Goal: Task Accomplishment & Management: Use online tool/utility

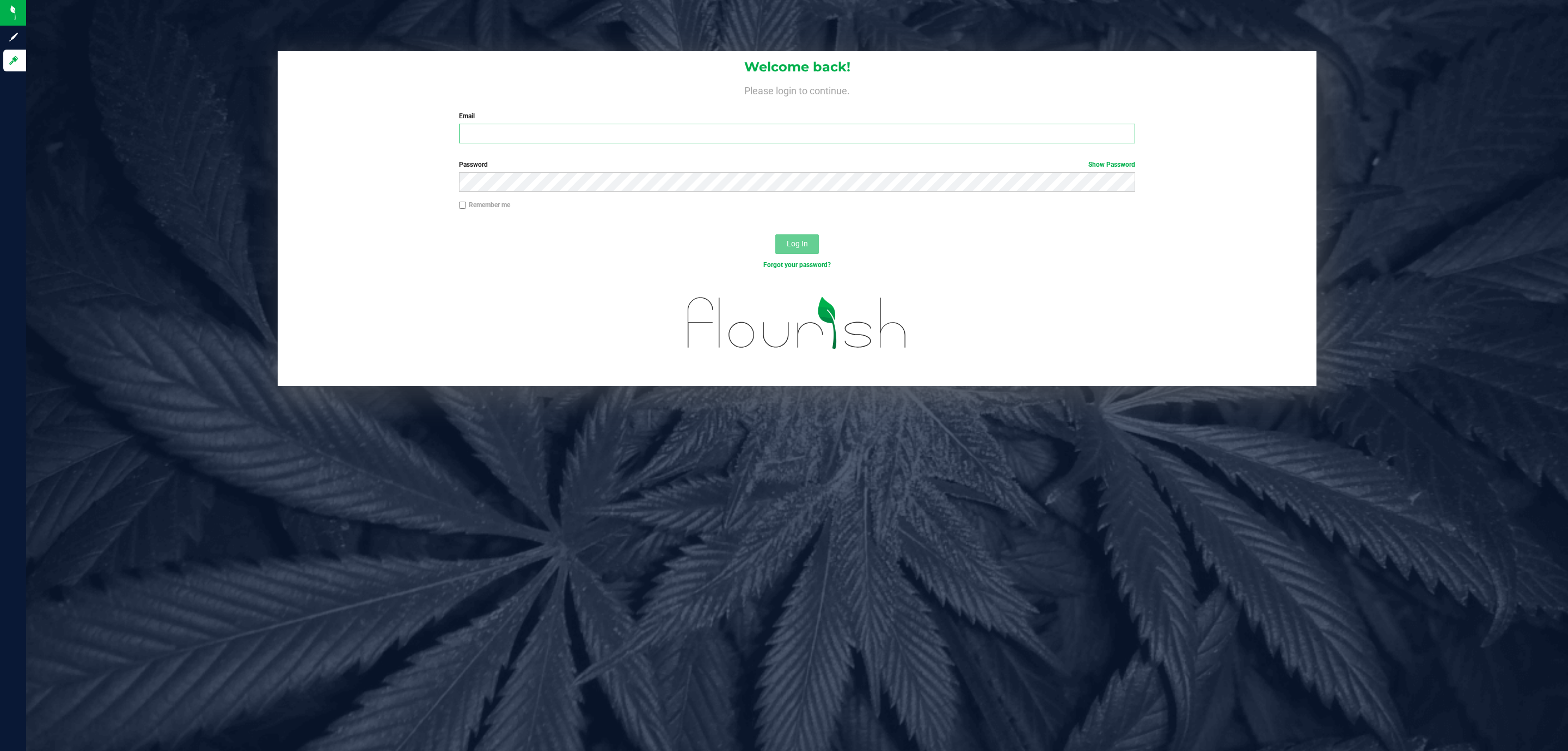
click at [467, 133] on input "Email" at bounding box center [797, 133] width 676 height 19
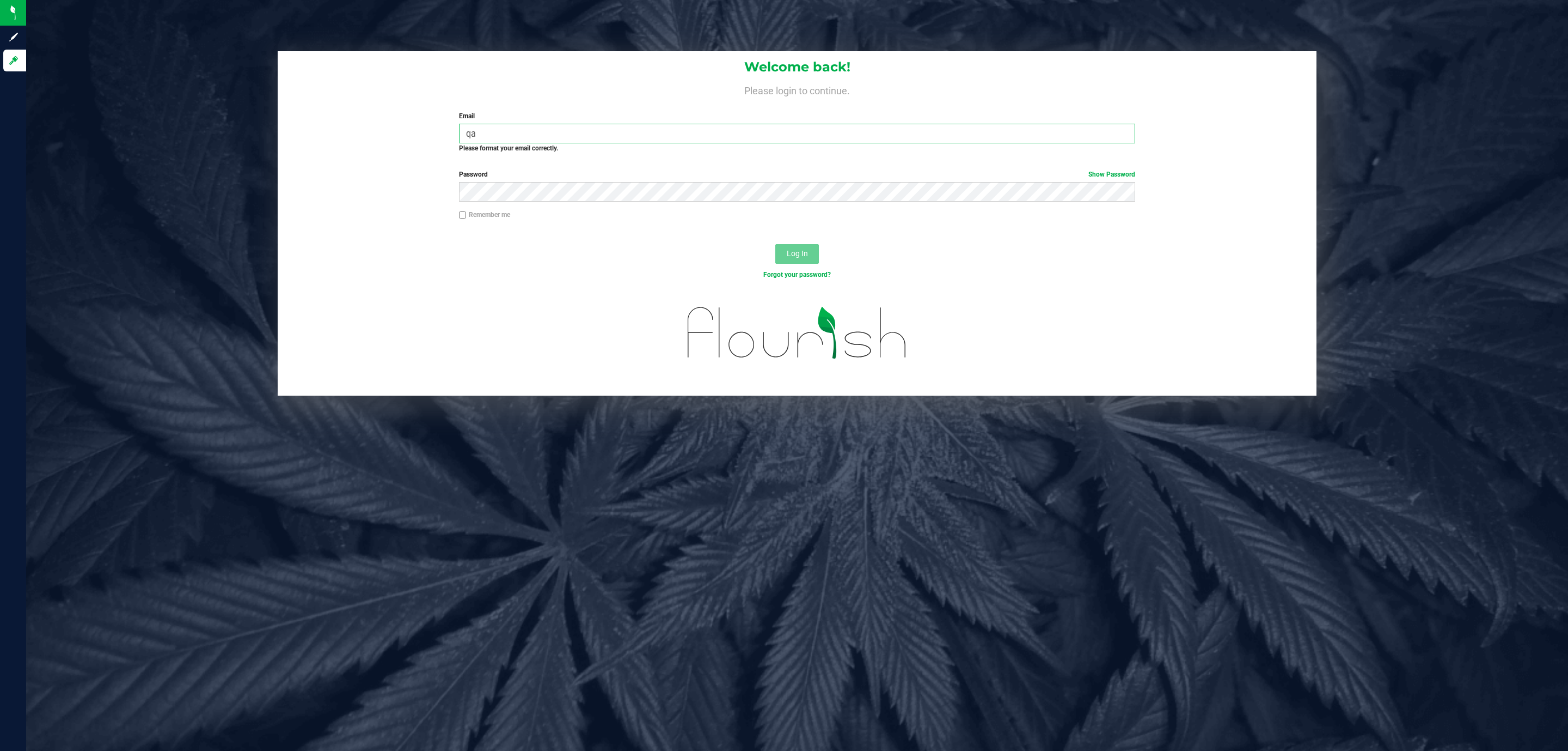
type input "q"
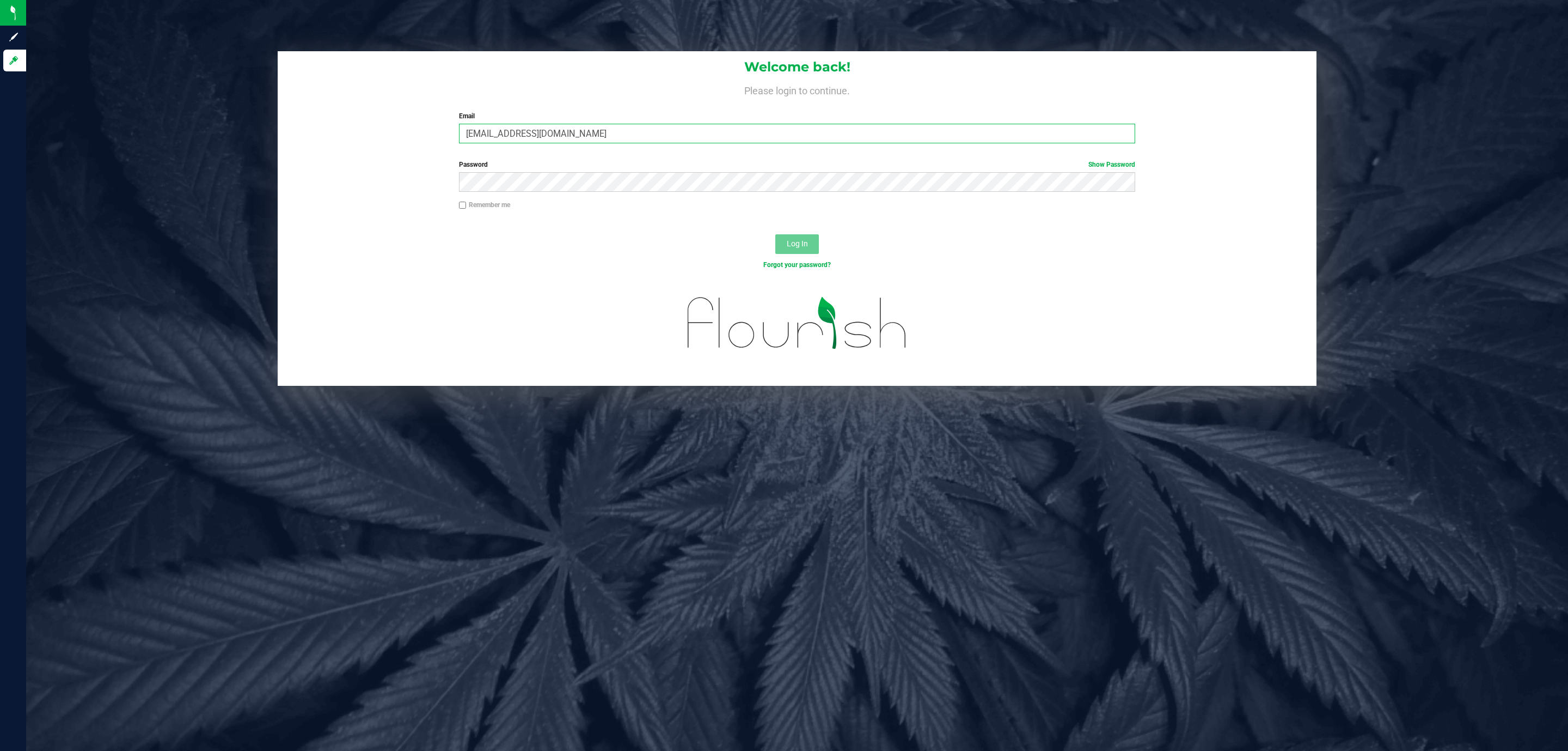
type input "[EMAIL_ADDRESS][DOMAIN_NAME]"
click at [775, 234] on button "Log In" at bounding box center [797, 244] width 43 height 19
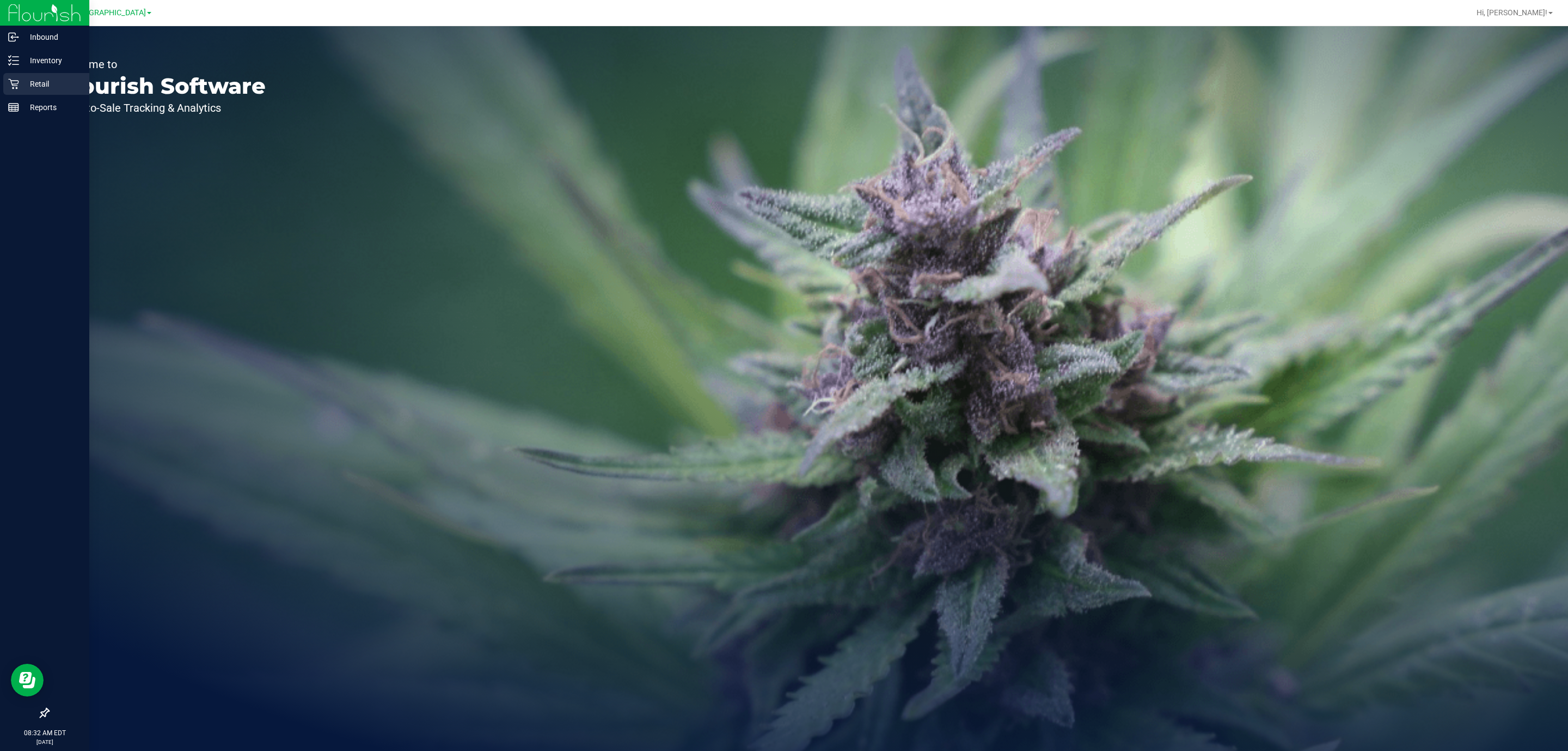
click at [15, 85] on icon at bounding box center [13, 84] width 10 height 10
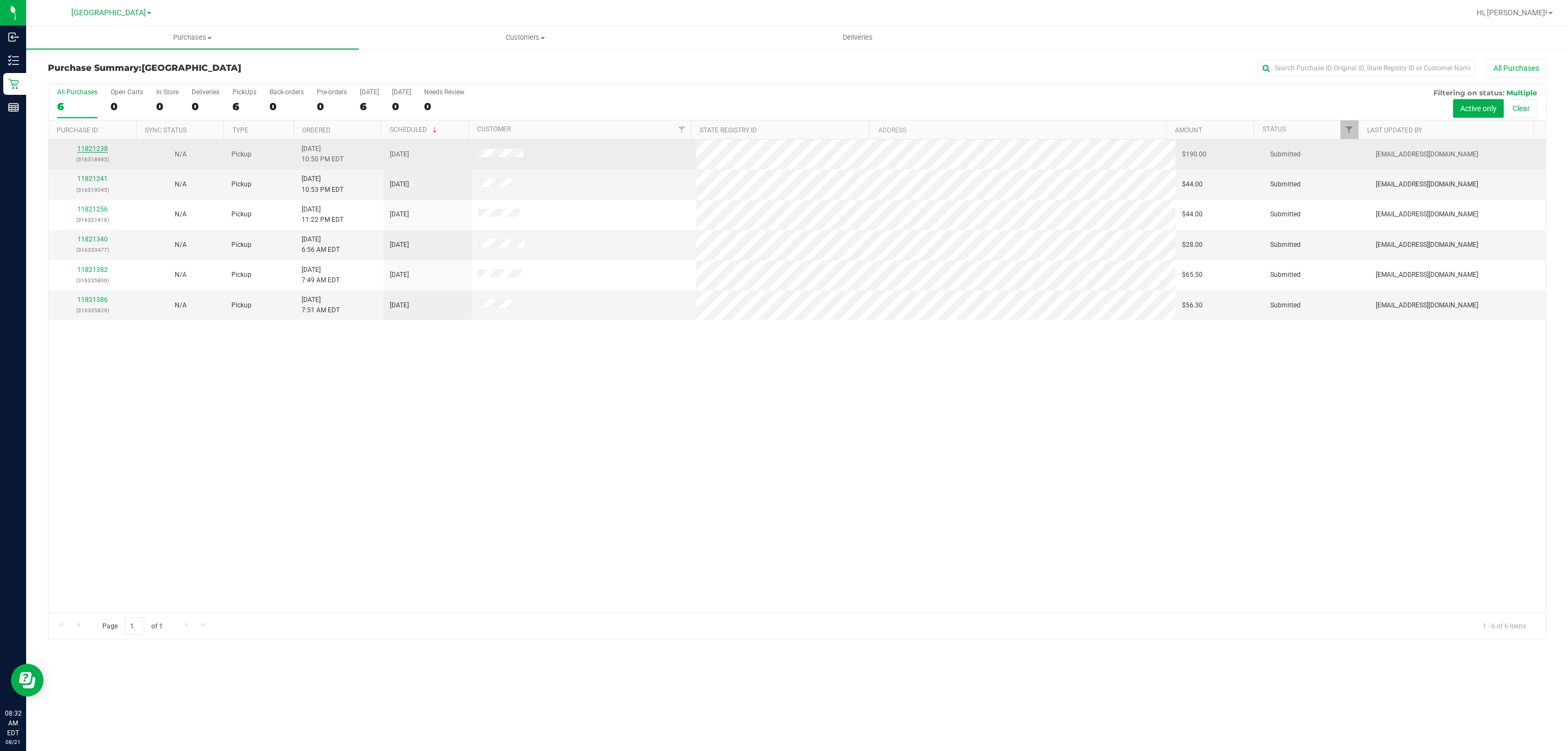
click at [89, 151] on link "11821238" at bounding box center [92, 148] width 30 height 8
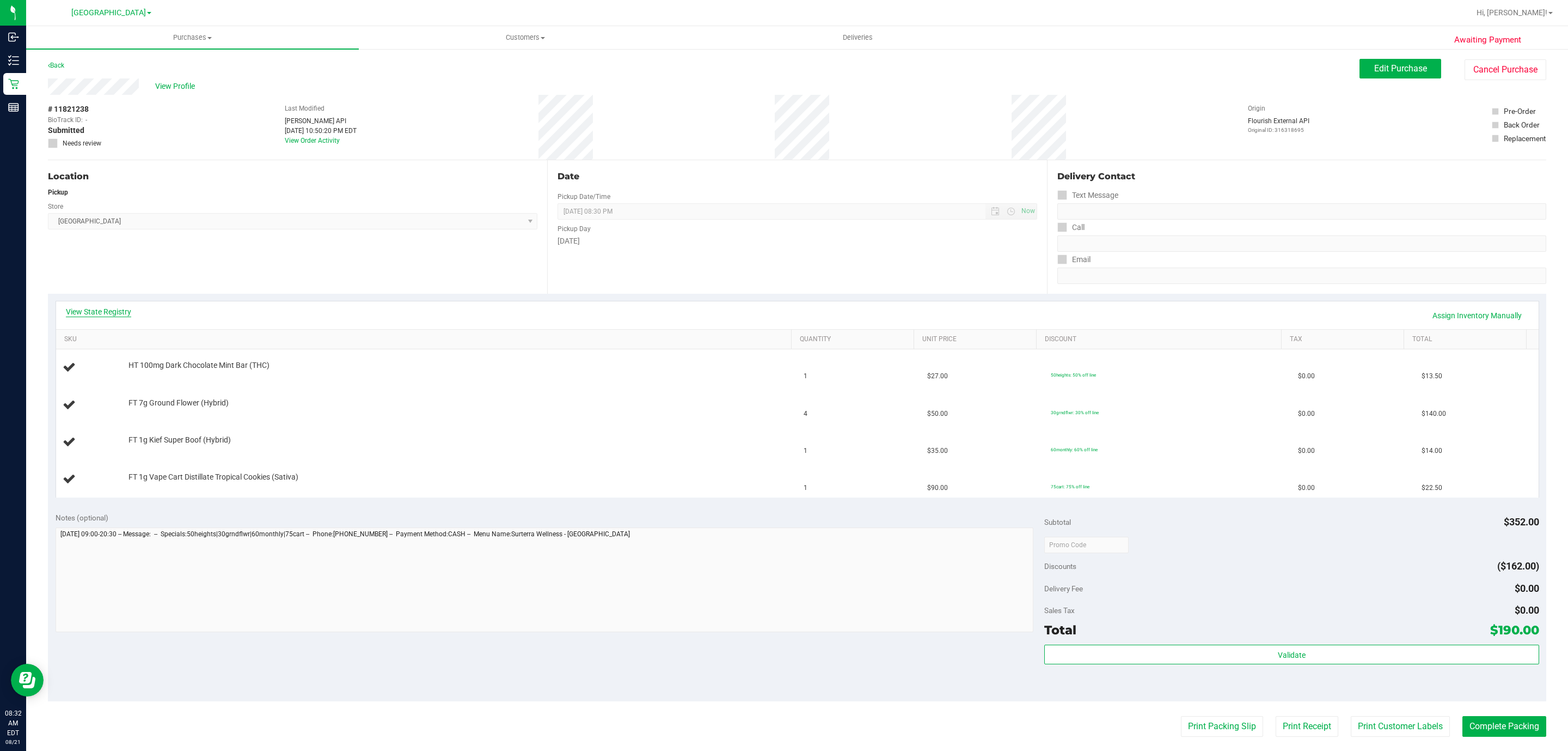
click at [107, 312] on link "View State Registry" at bounding box center [98, 311] width 65 height 11
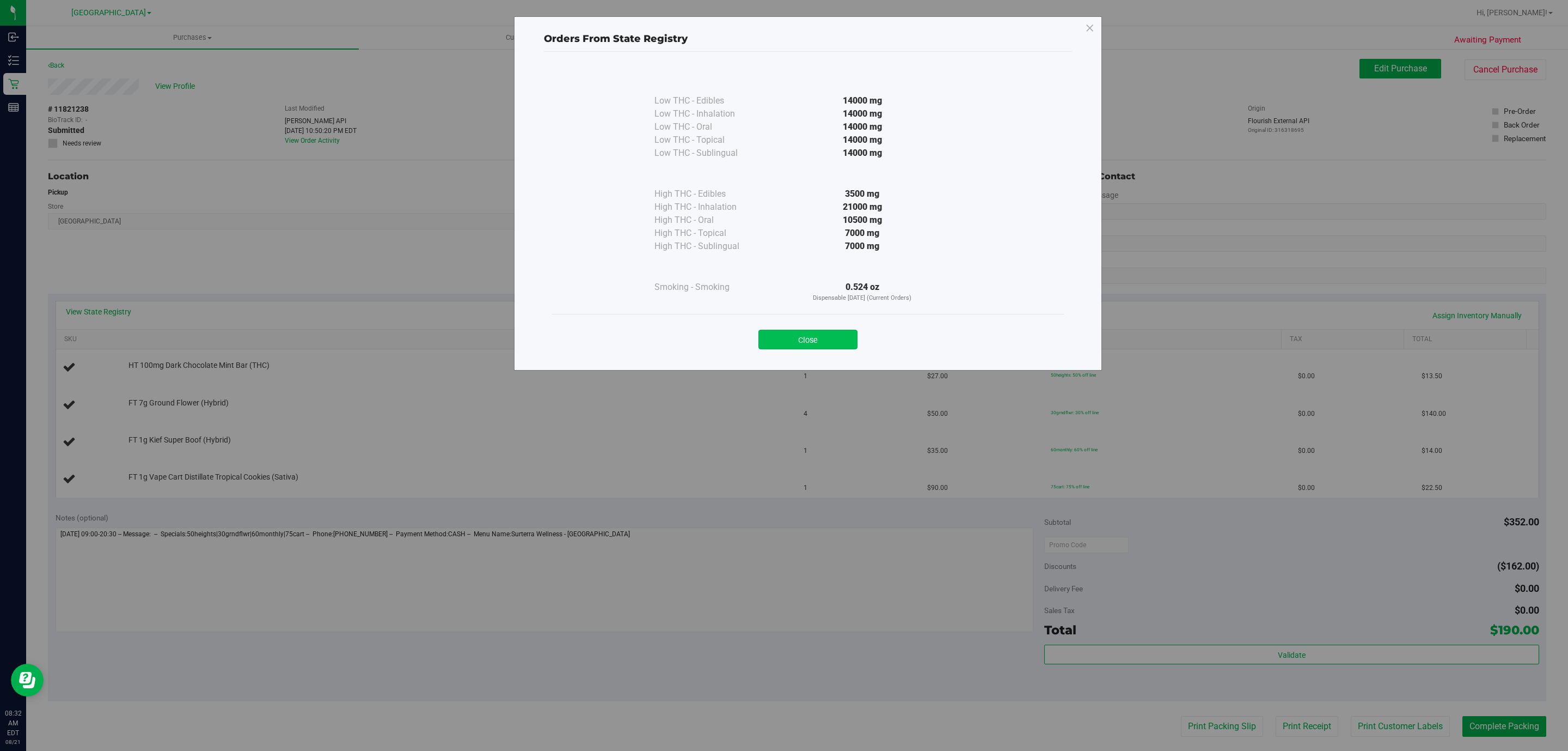
click at [782, 343] on button "Close" at bounding box center [808, 339] width 99 height 19
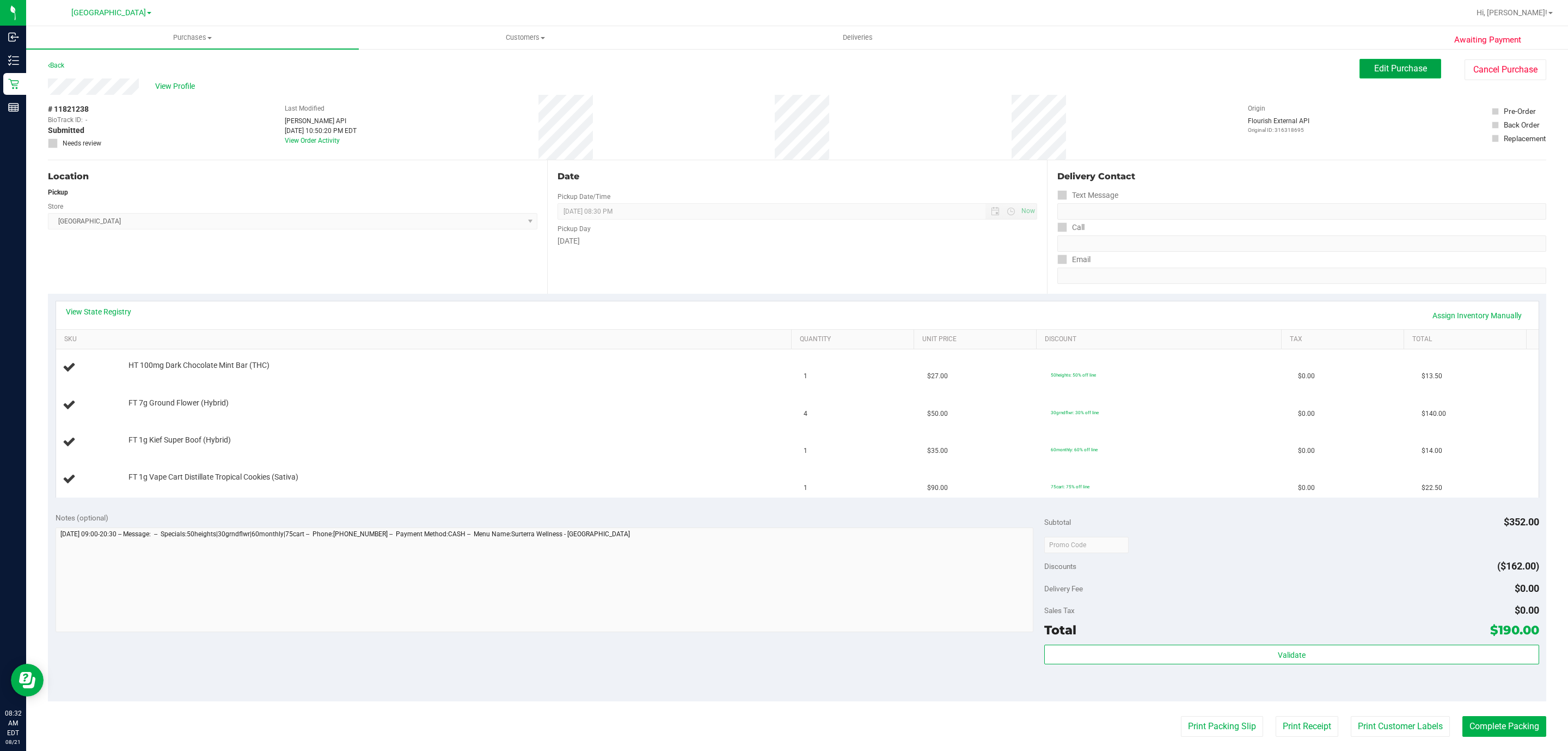
click at [782, 72] on span "Edit Purchase" at bounding box center [1401, 68] width 53 height 10
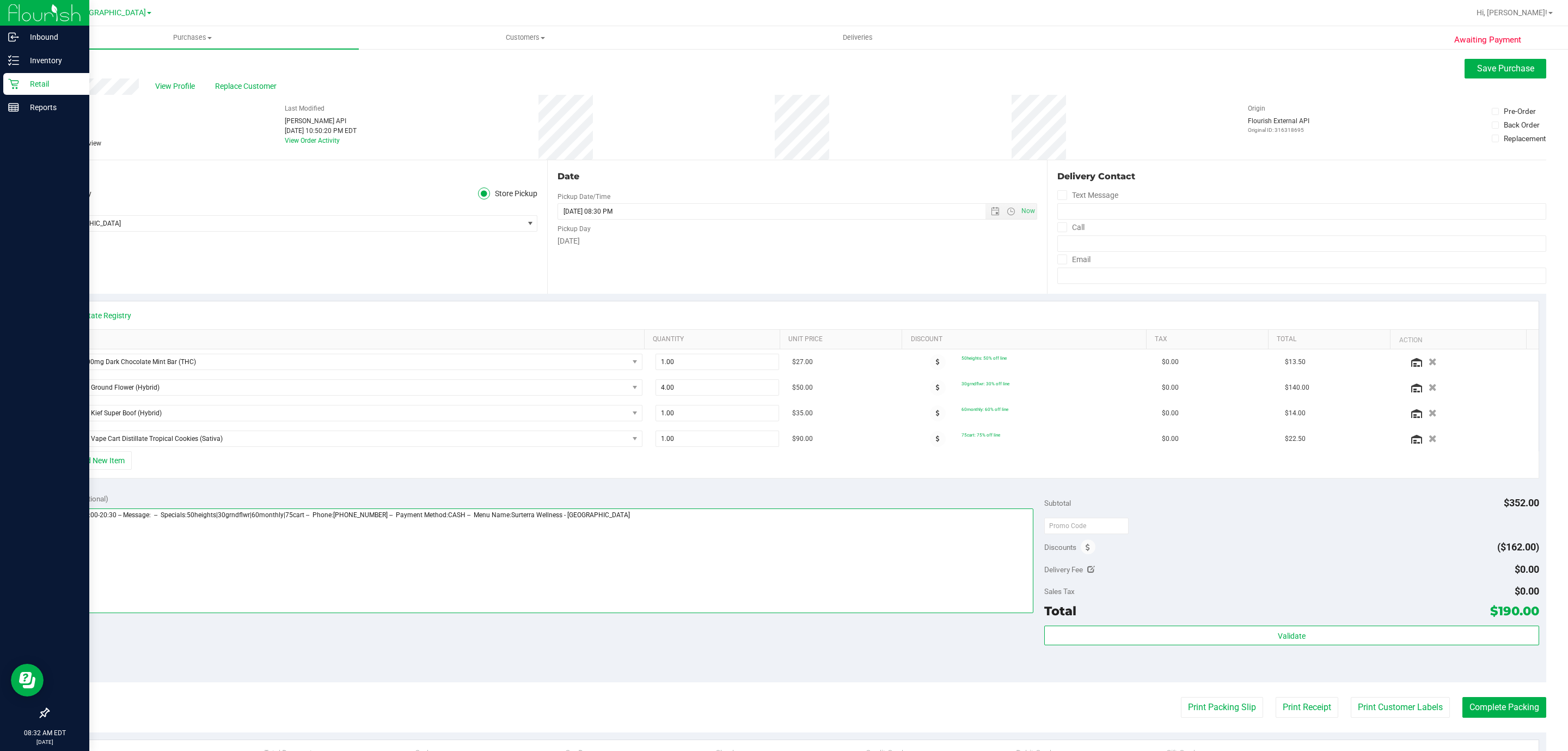
drag, startPoint x: 654, startPoint y: 522, endPoint x: 0, endPoint y: 515, distance: 654.0
click at [0, 515] on div "Inbound Inventory Retail Reports 08:32 AM EDT [DATE] 08/21 [GEOGRAPHIC_DATA] WC…" at bounding box center [784, 376] width 1568 height 751
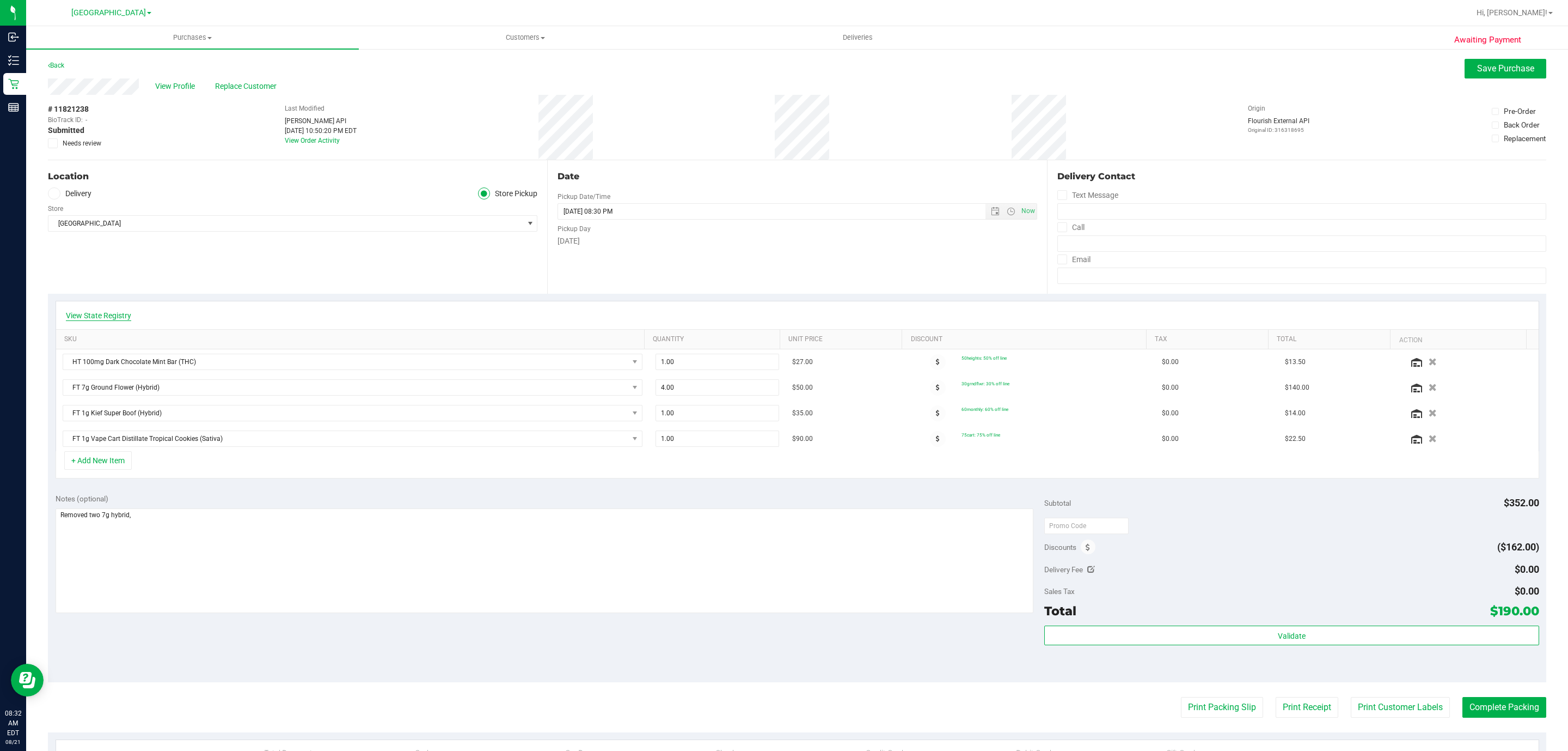
click at [85, 316] on link "View State Registry" at bounding box center [98, 316] width 65 height 11
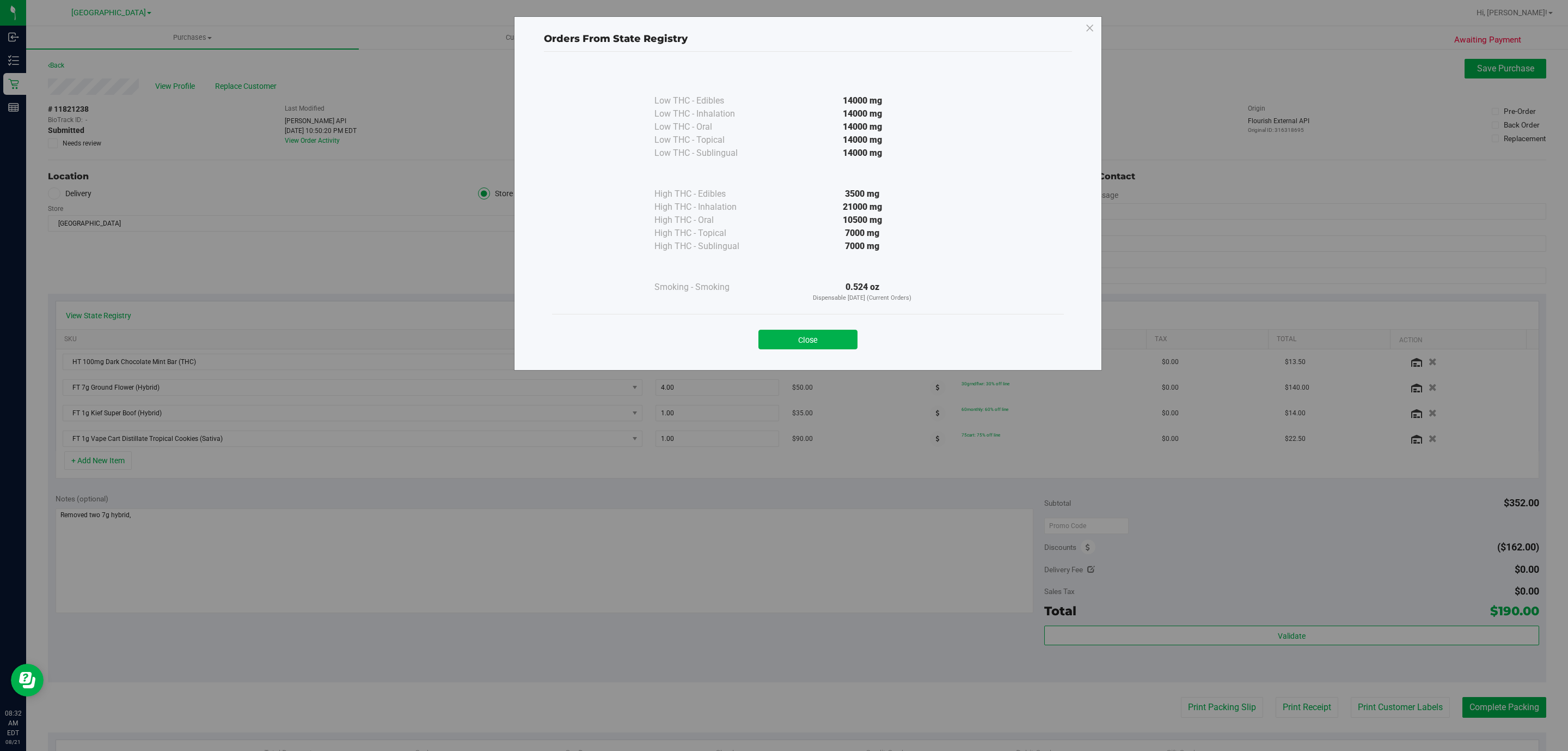
drag, startPoint x: 884, startPoint y: 282, endPoint x: 845, endPoint y: 288, distance: 39.5
click at [782, 288] on div "0.524 oz Dispensable [DATE] (Current Orders)" at bounding box center [862, 291] width 198 height 22
copy div "0.524 oz"
click at [782, 330] on button "Close" at bounding box center [808, 339] width 99 height 19
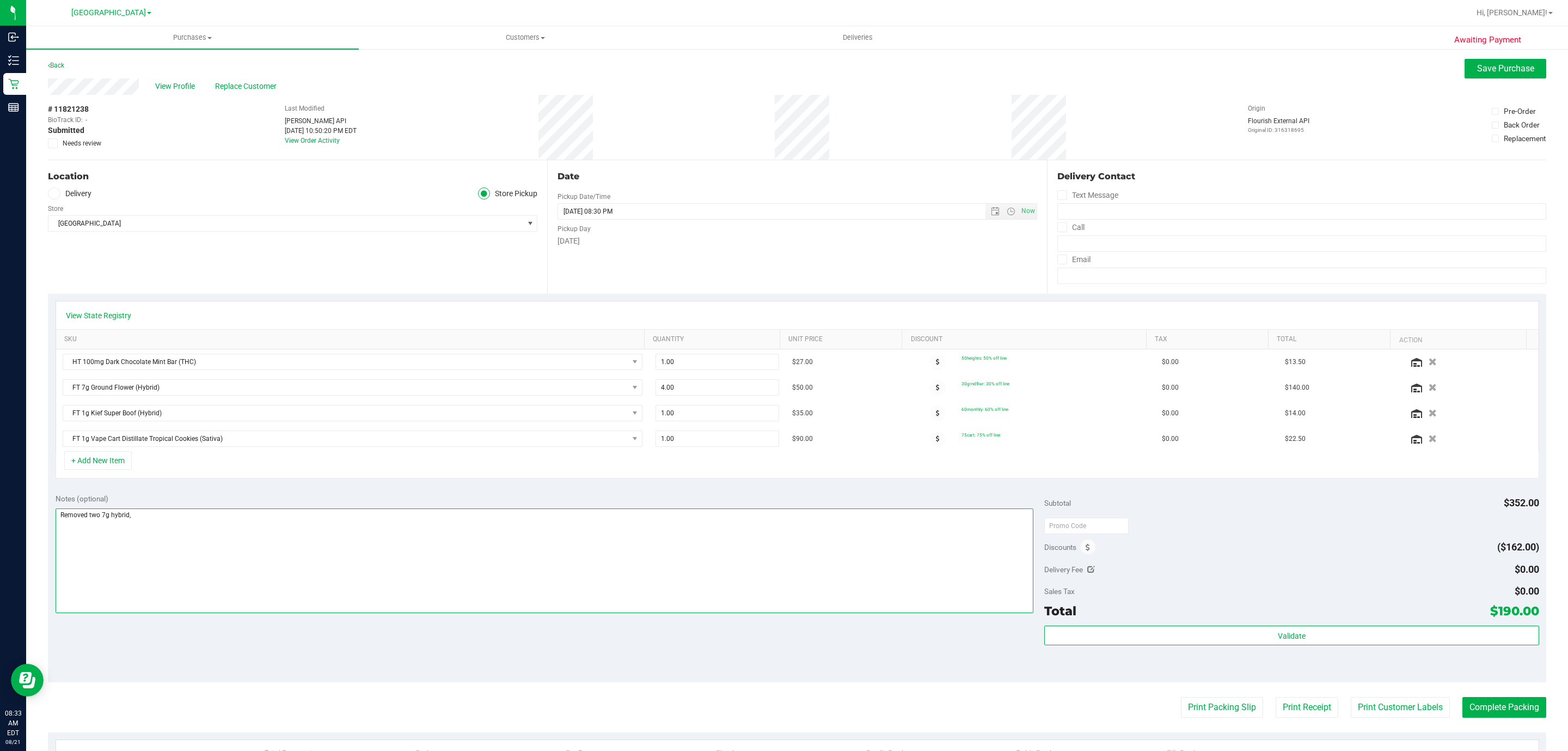
click at [163, 524] on textarea at bounding box center [545, 561] width 979 height 105
paste textarea "0.524 oz"
type textarea "Removed two 7g hybrid, 0.524 oz available"
click at [54, 143] on icon at bounding box center [53, 143] width 7 height 0
click at [0, 0] on input "Needs review" at bounding box center [0, 0] width 0 height 0
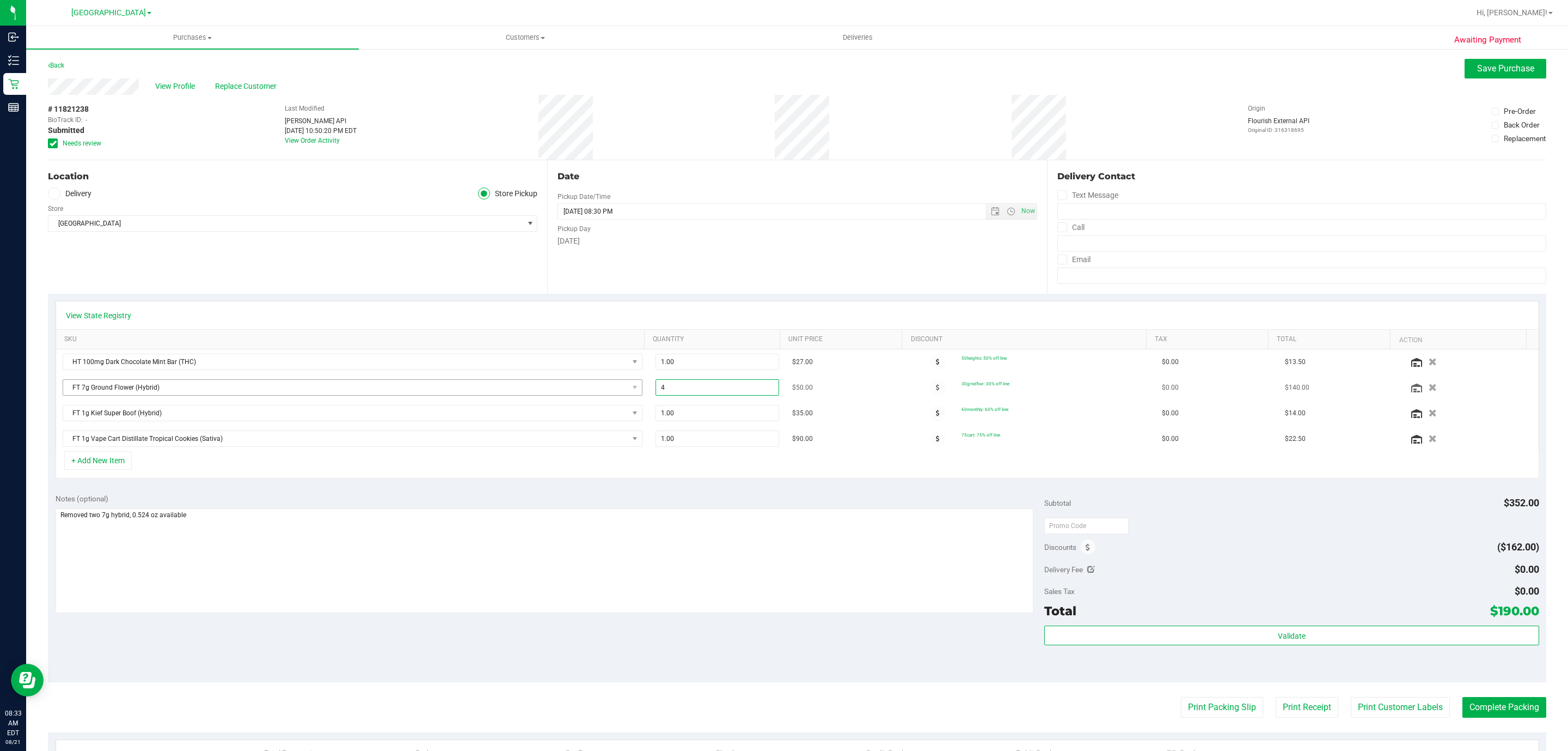
drag, startPoint x: 682, startPoint y: 397, endPoint x: 625, endPoint y: 397, distance: 57.0
click at [625, 397] on tr "FT 7g Ground Flower (Hybrid) 4.00 4 $50.00 30grndflwr: 30% off line $0.00 $140.…" at bounding box center [797, 387] width 1483 height 25
type input "2"
type input "2.00"
click at [607, 289] on div "Date Pickup Date/Time [DATE] Now [DATE] 08:30 PM Now Pickup Day [DATE]" at bounding box center [797, 227] width 499 height 134
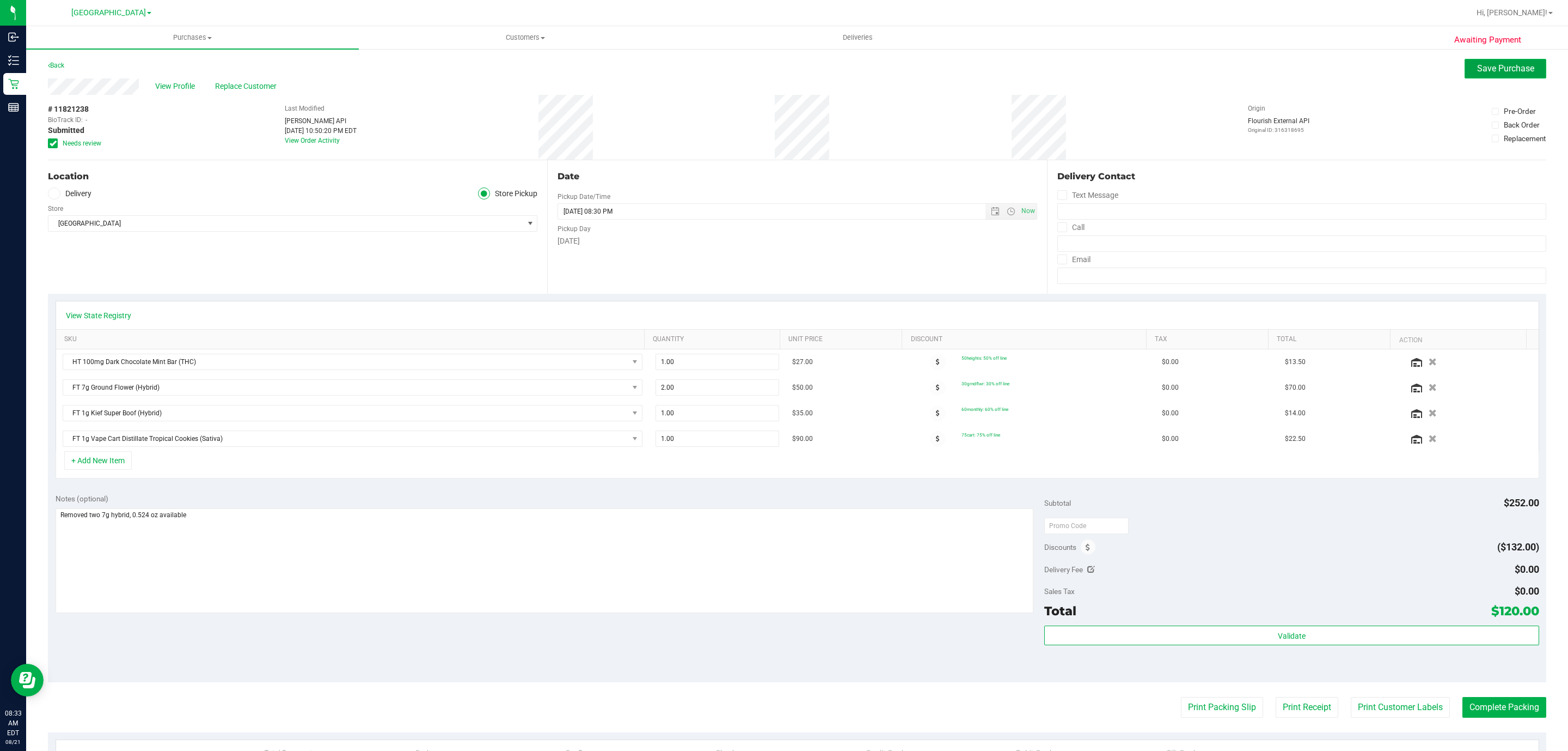
click at [782, 64] on span "Save Purchase" at bounding box center [1505, 68] width 57 height 10
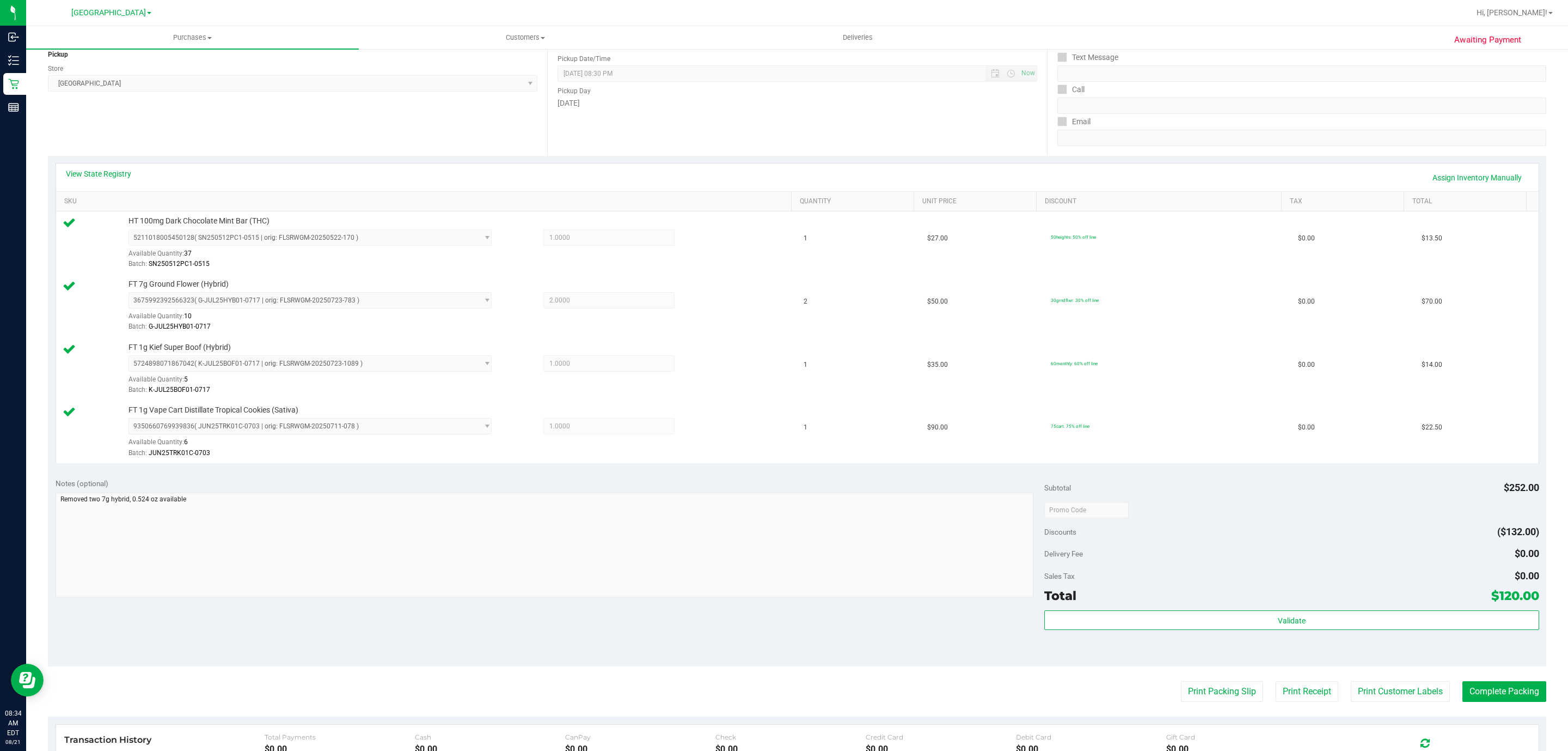
scroll to position [335, 0]
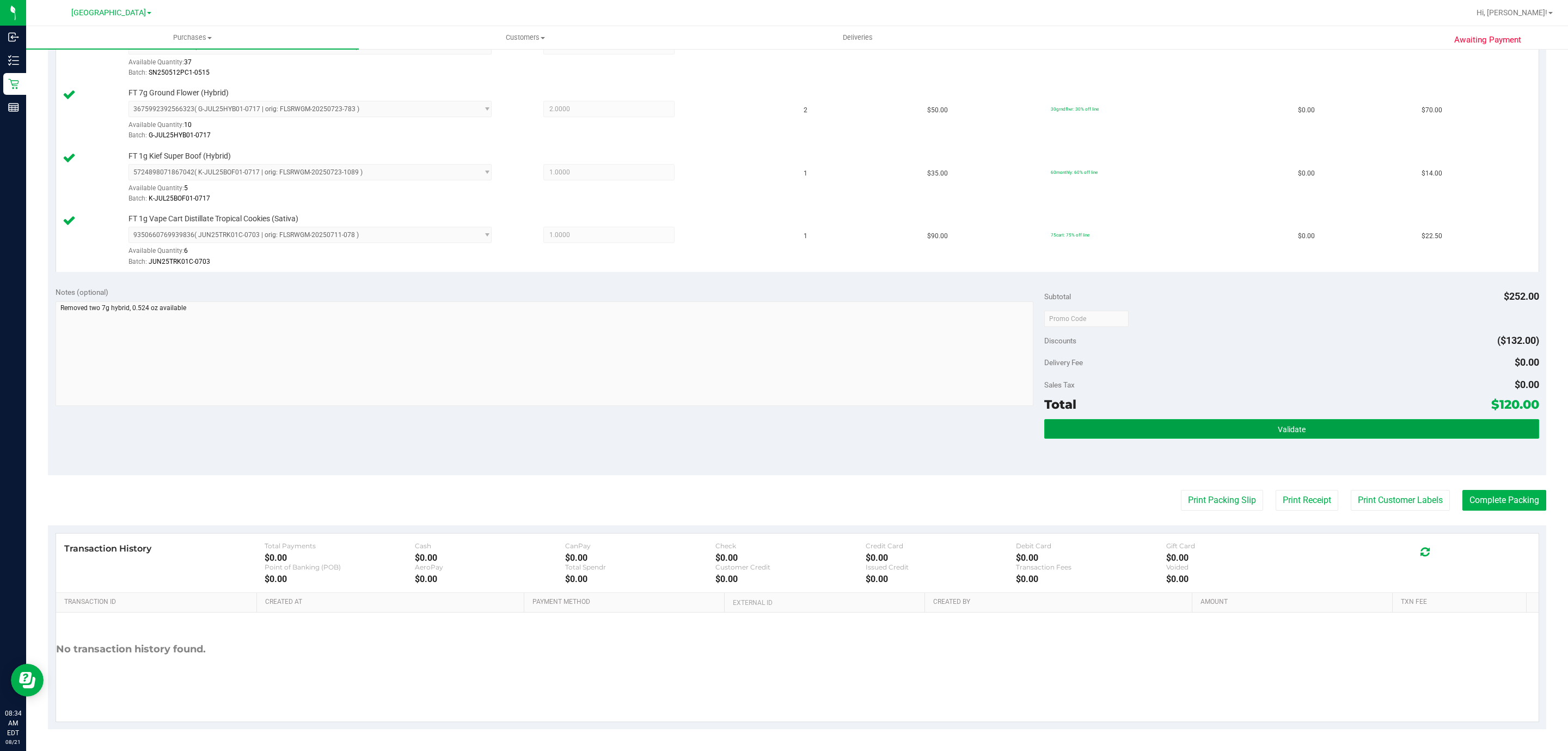
click at [782, 432] on button "Validate" at bounding box center [1291, 429] width 494 height 19
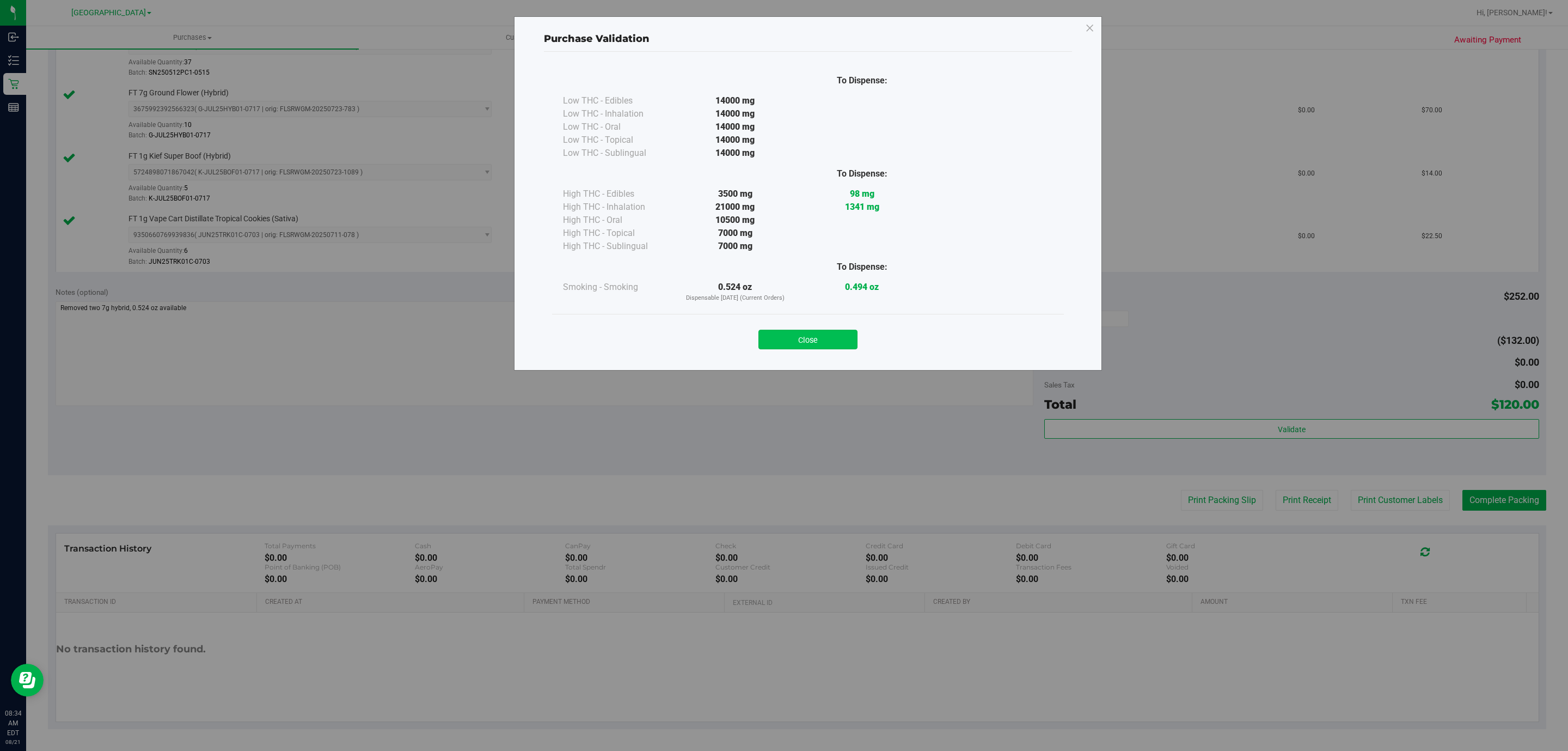
click at [782, 339] on button "Close" at bounding box center [808, 339] width 99 height 19
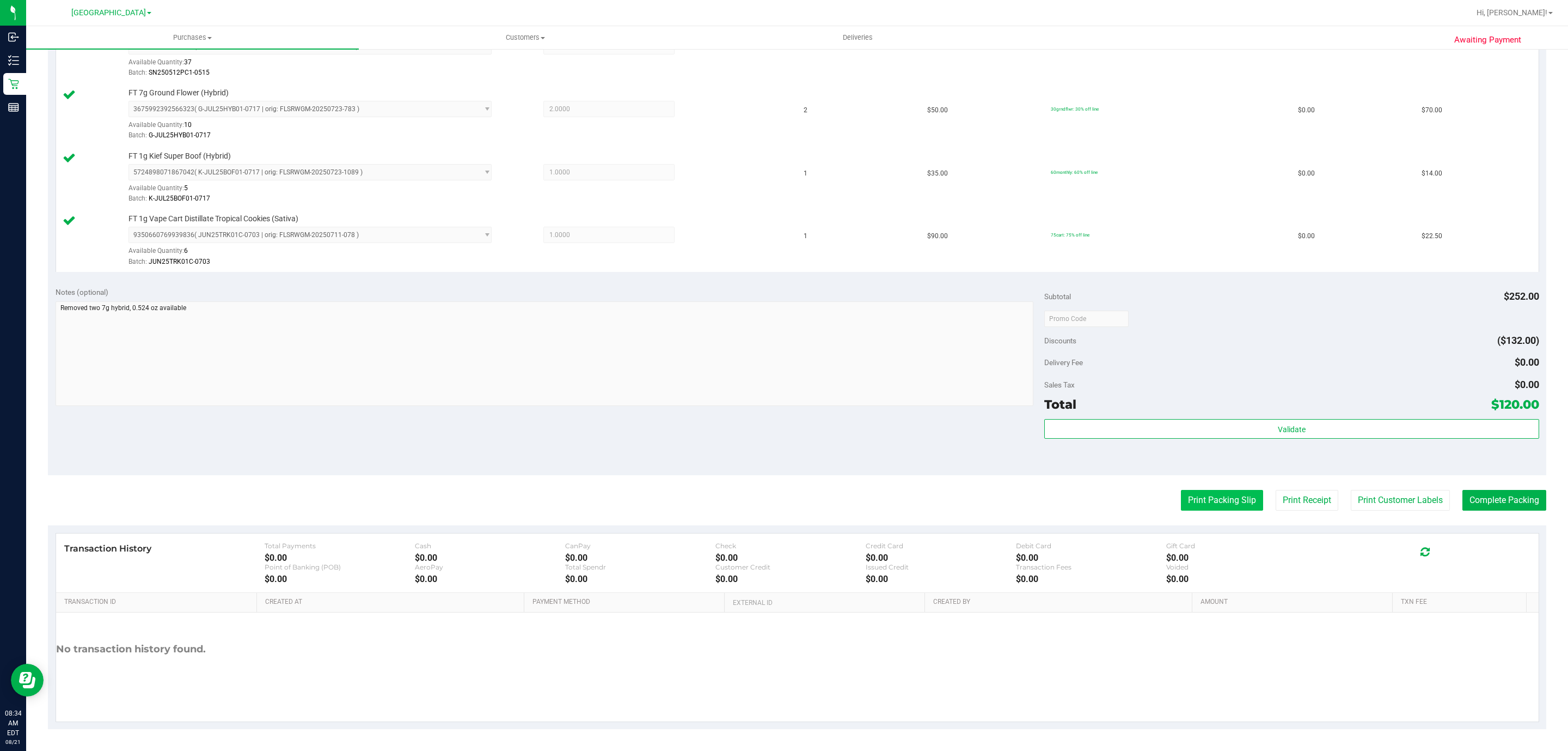
click at [782, 504] on button "Print Packing Slip" at bounding box center [1222, 500] width 82 height 21
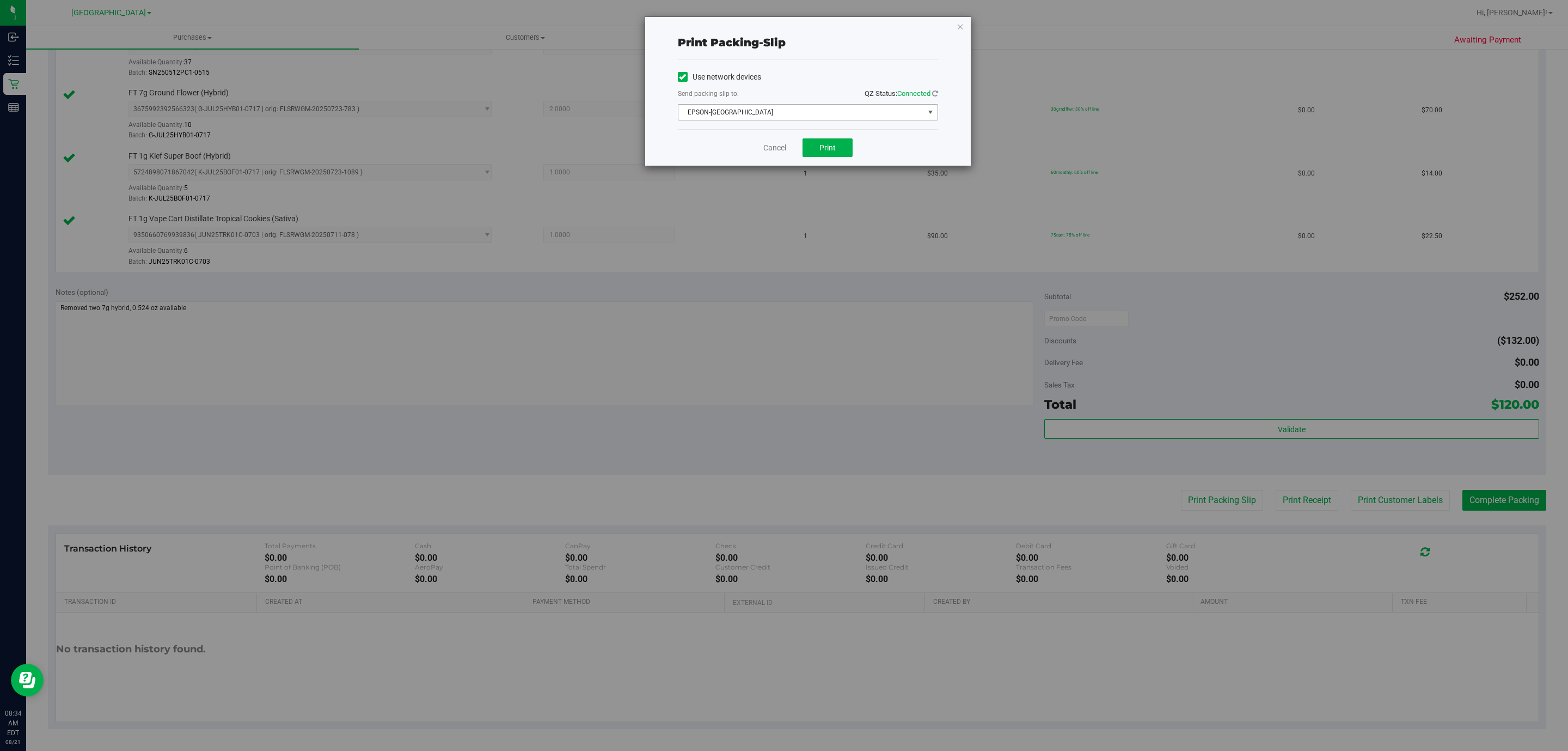
click at [771, 114] on span "EPSON-[GEOGRAPHIC_DATA]" at bounding box center [801, 112] width 246 height 15
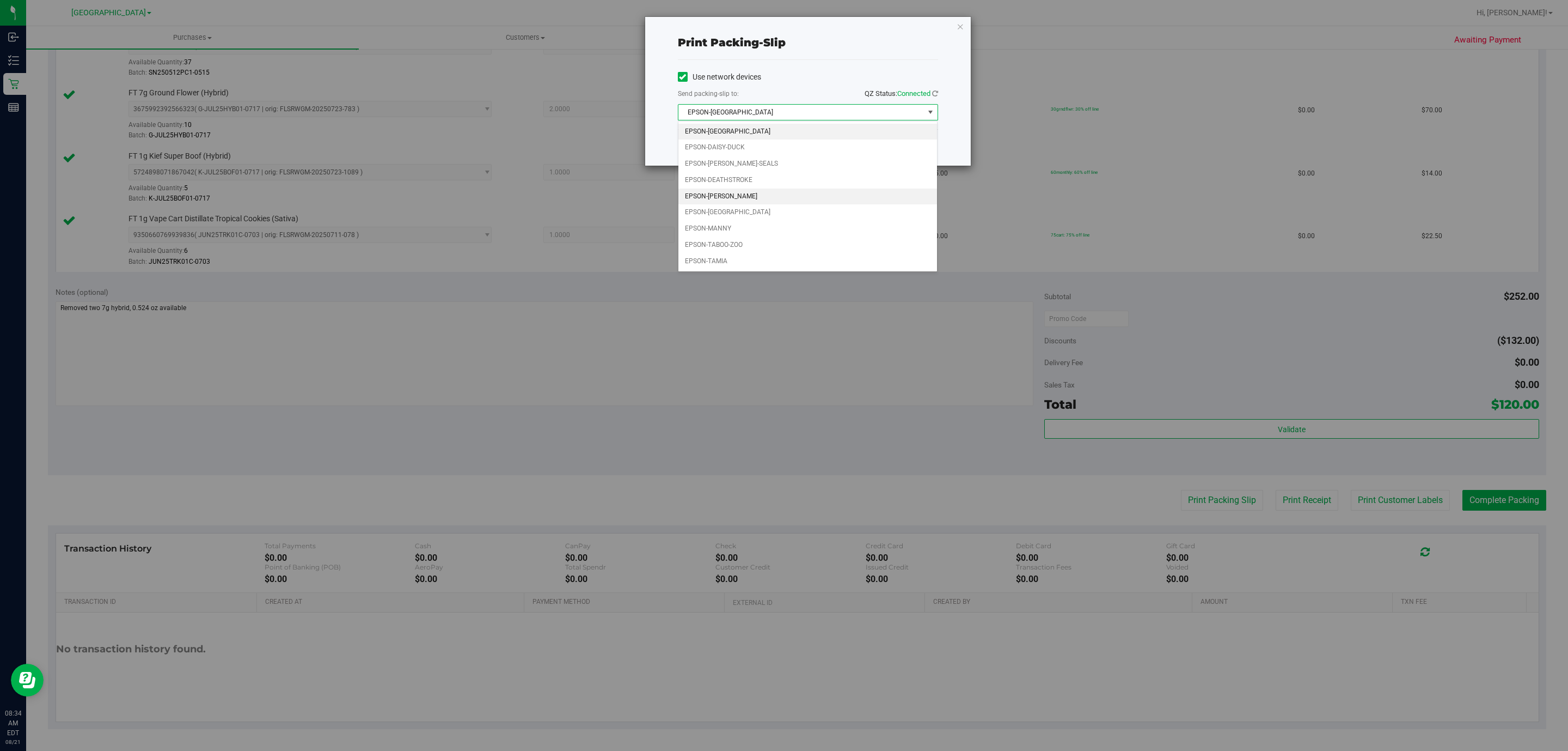
click at [745, 202] on li "EPSON-[PERSON_NAME]" at bounding box center [808, 197] width 259 height 17
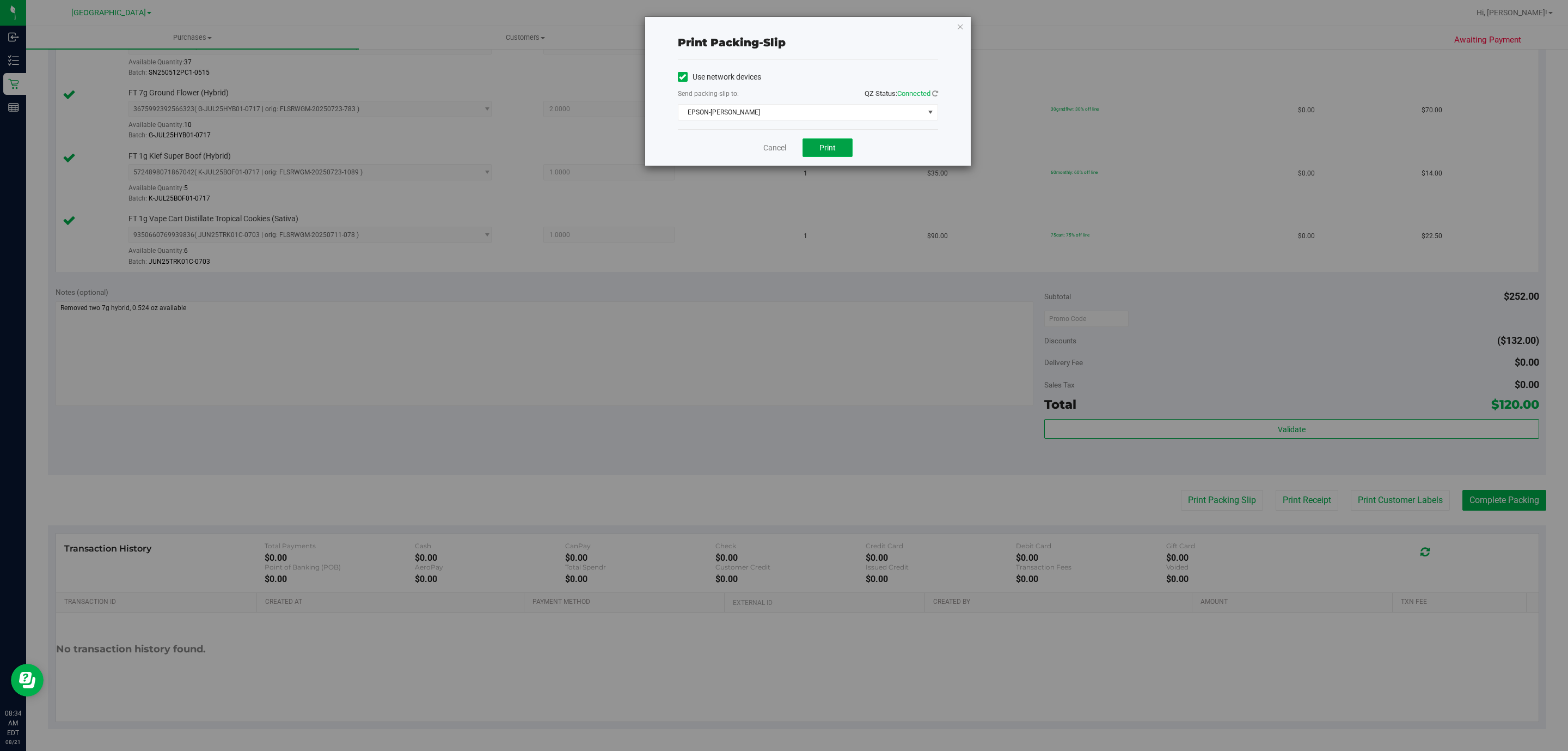
click at [782, 154] on button "Print" at bounding box center [827, 147] width 50 height 19
click at [782, 27] on icon "button" at bounding box center [960, 25] width 8 height 13
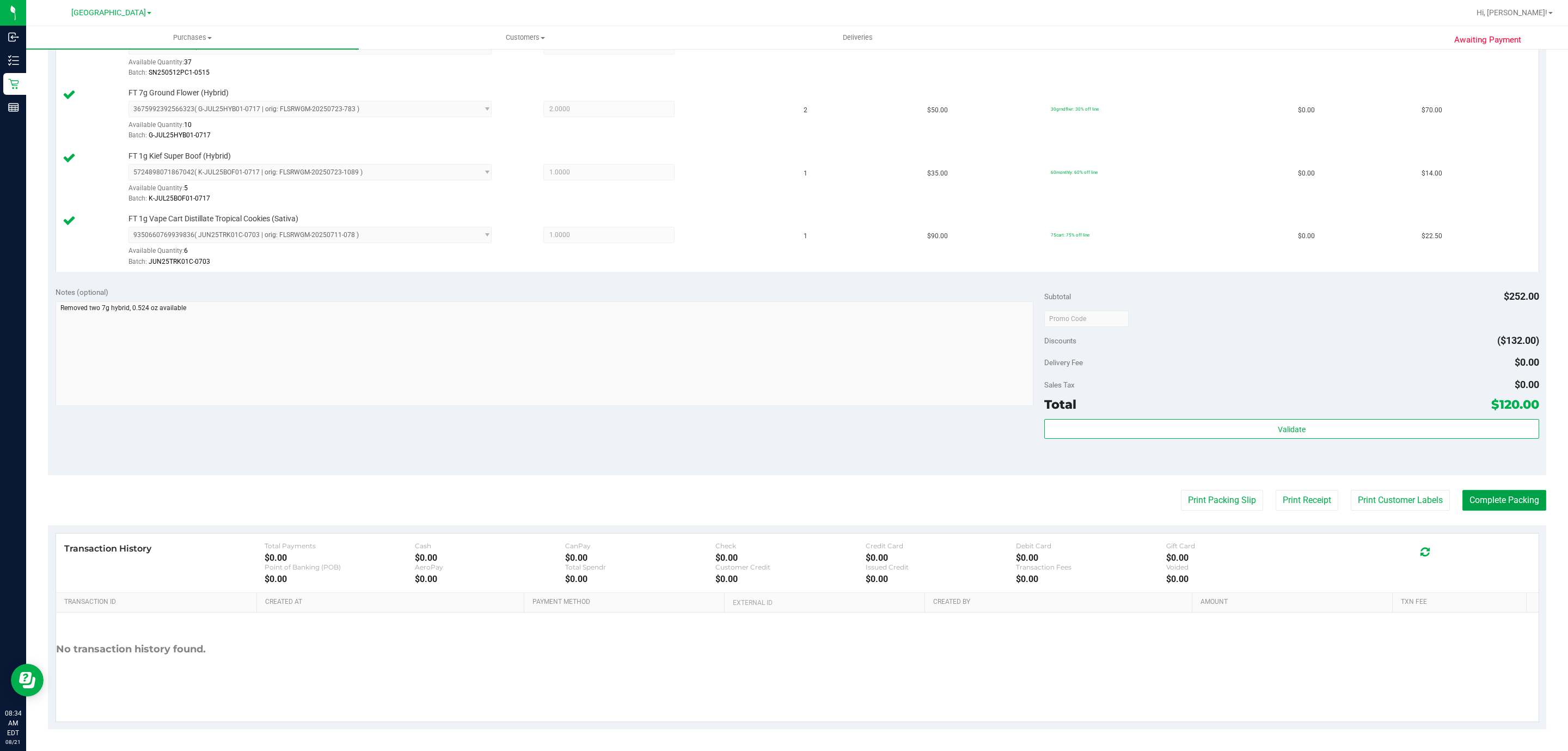
click at [782, 500] on button "Complete Packing" at bounding box center [1505, 500] width 84 height 21
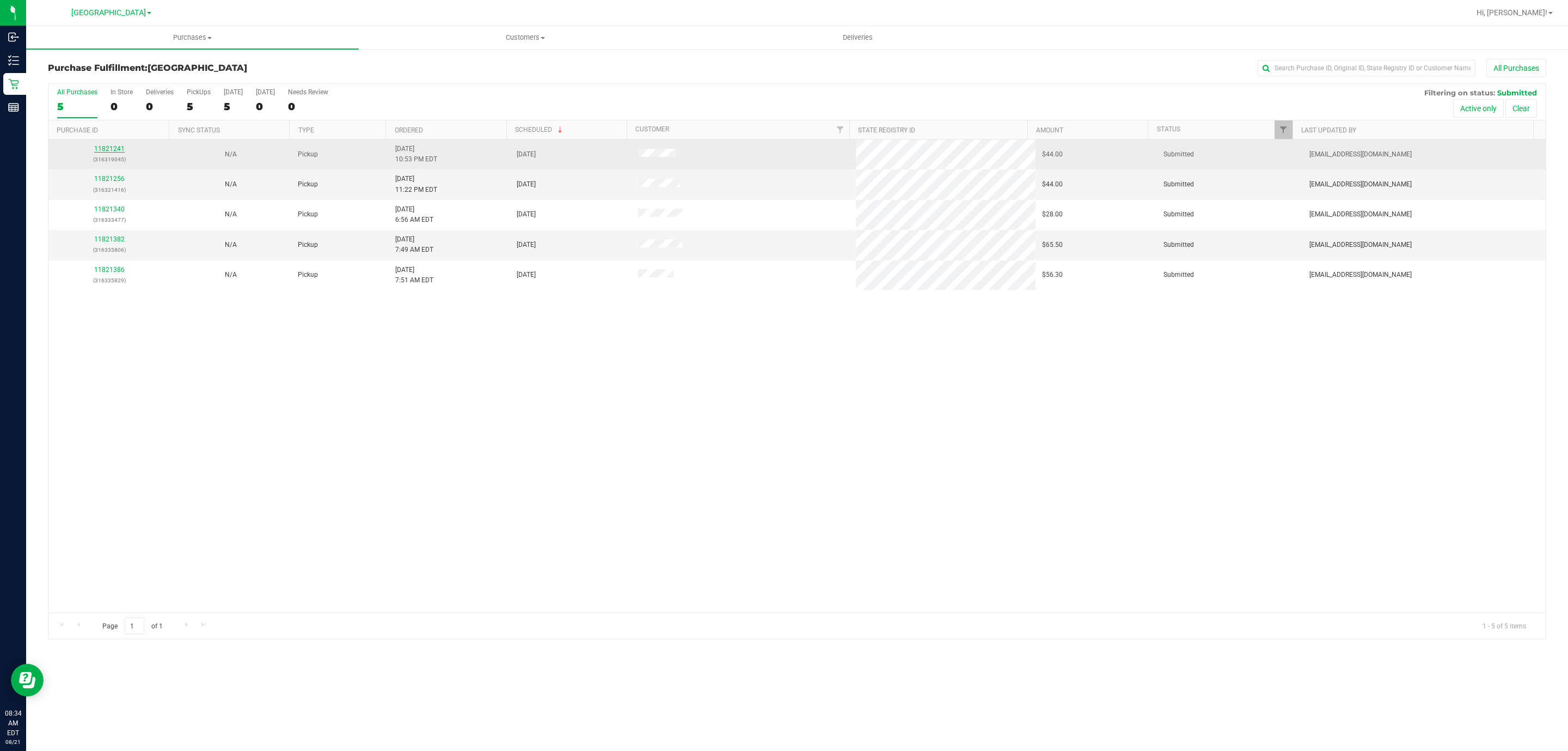
click at [119, 149] on link "11821241" at bounding box center [109, 148] width 30 height 8
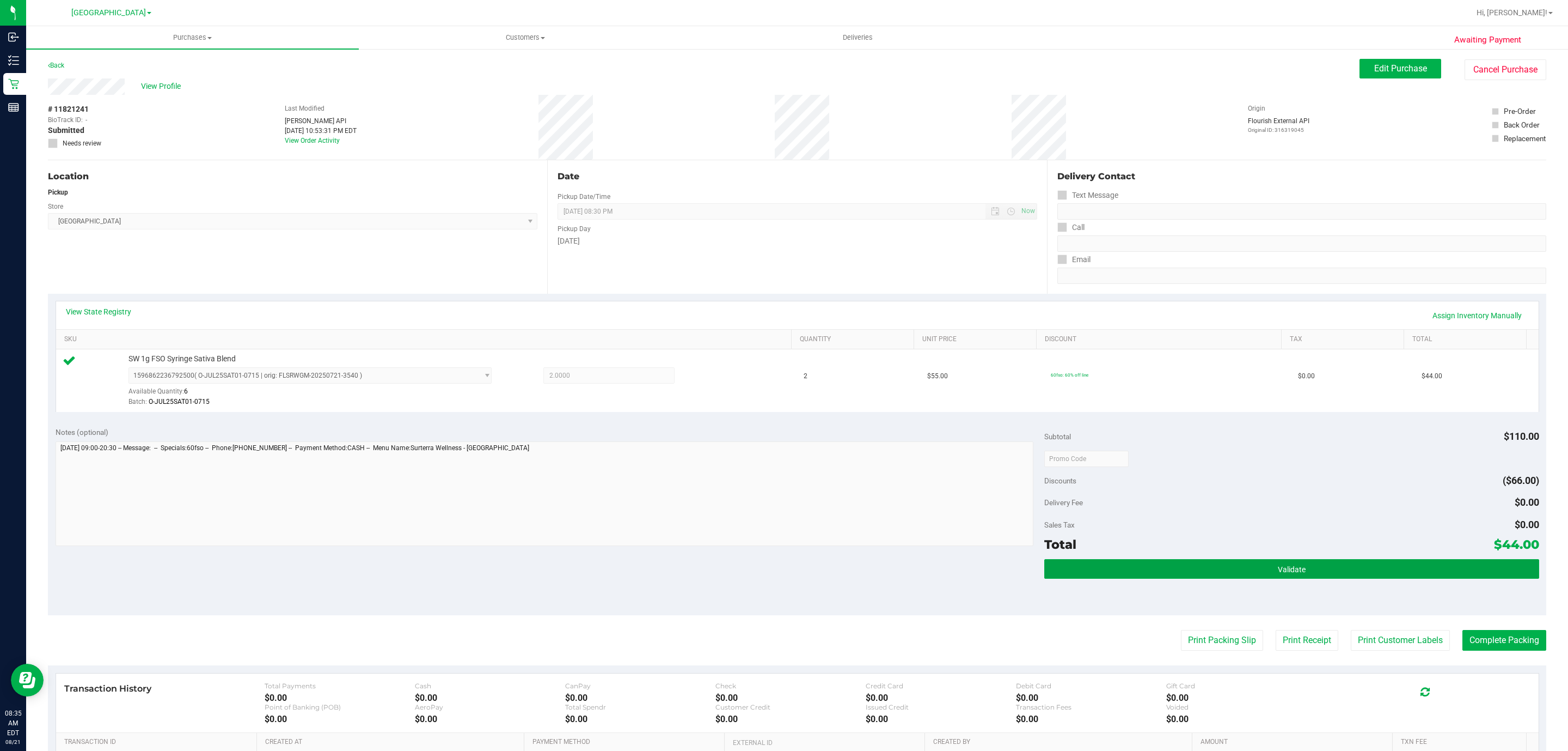
drag, startPoint x: 1336, startPoint y: 564, endPoint x: 1331, endPoint y: 559, distance: 7.1
click at [782, 564] on button "Validate" at bounding box center [1291, 568] width 494 height 19
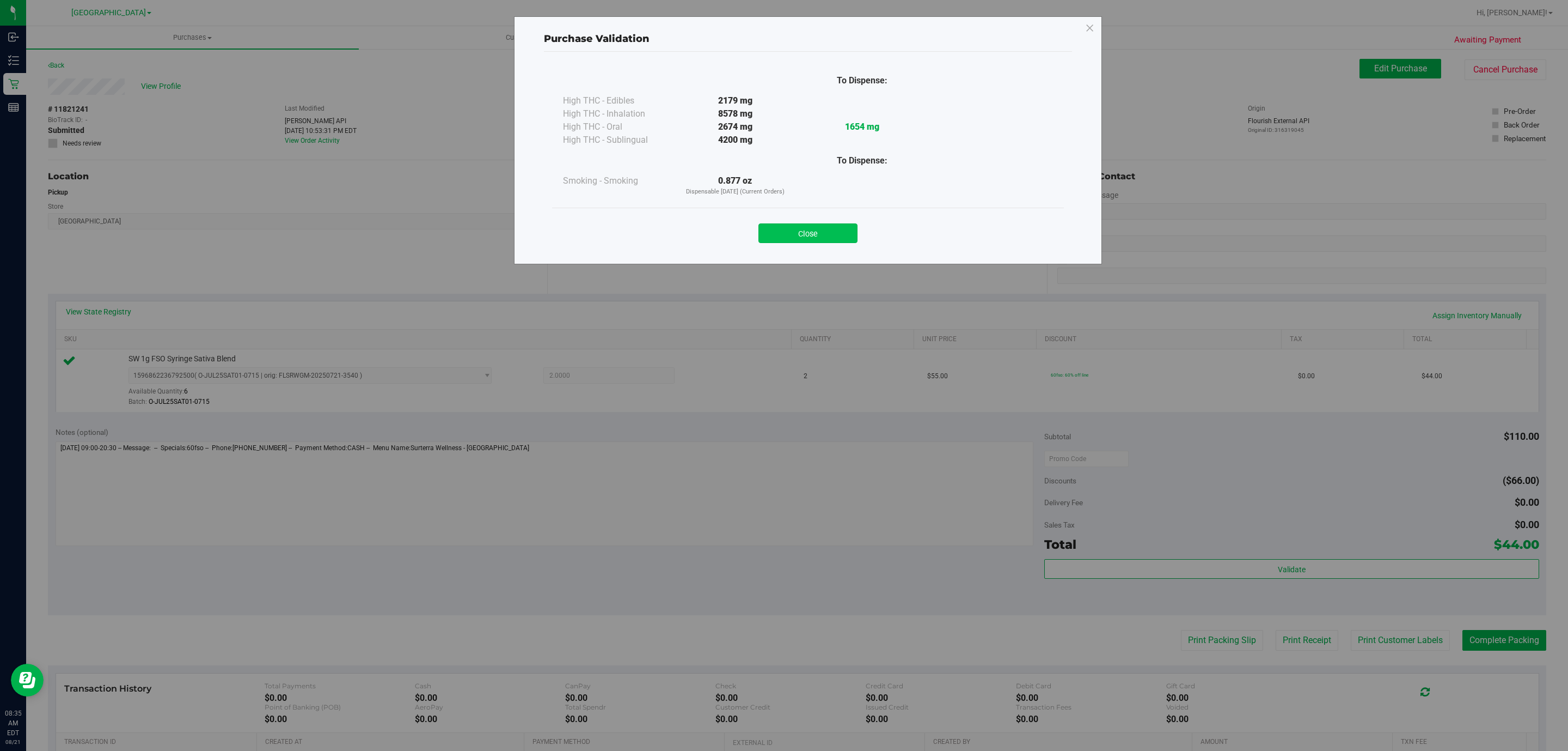
click at [782, 229] on button "Close" at bounding box center [808, 233] width 99 height 19
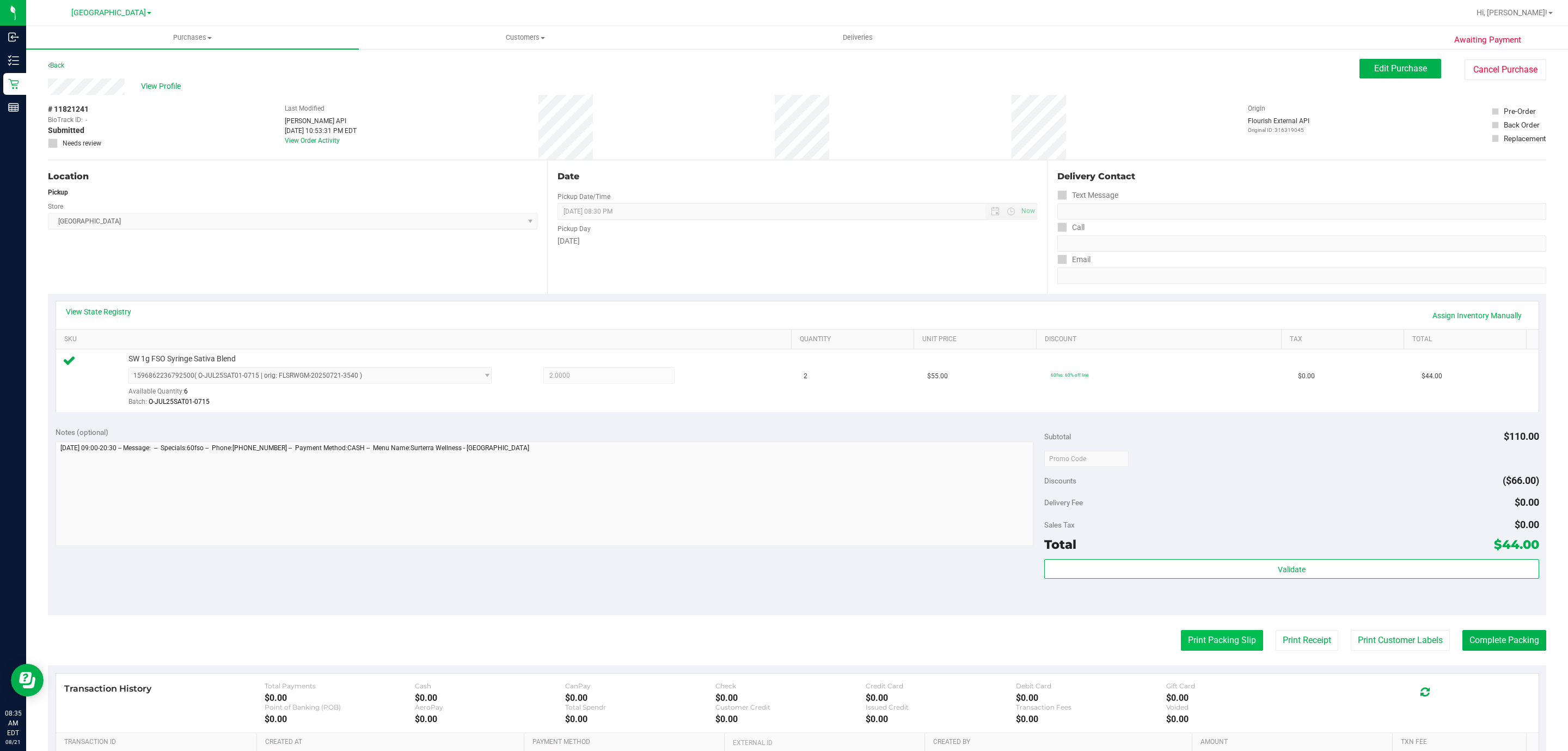
click at [782, 639] on button "Print Packing Slip" at bounding box center [1222, 640] width 82 height 21
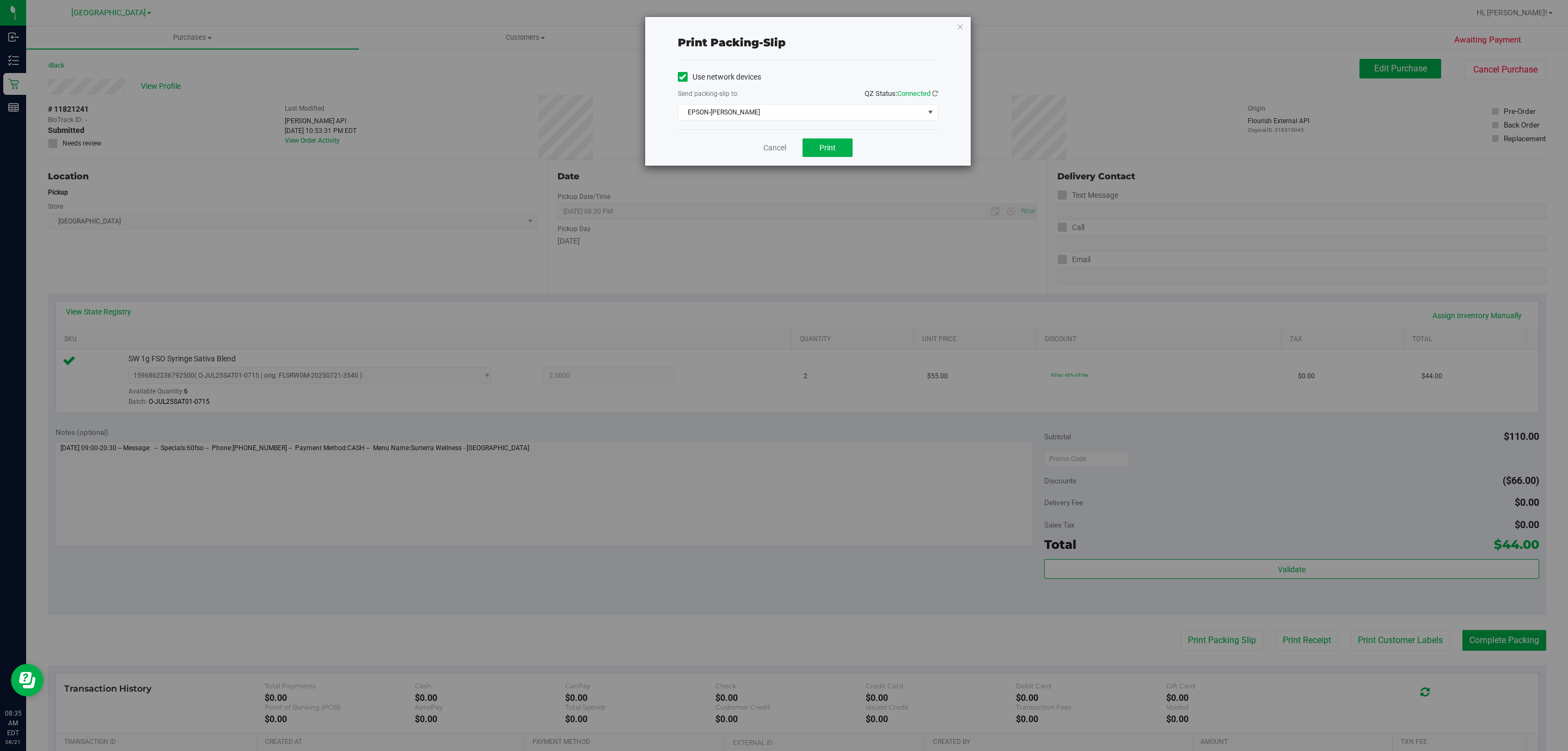
click at [782, 150] on div "Cancel Print" at bounding box center [808, 147] width 260 height 37
click at [782, 144] on button "Print" at bounding box center [827, 147] width 50 height 19
click at [782, 30] on icon "button" at bounding box center [960, 25] width 8 height 13
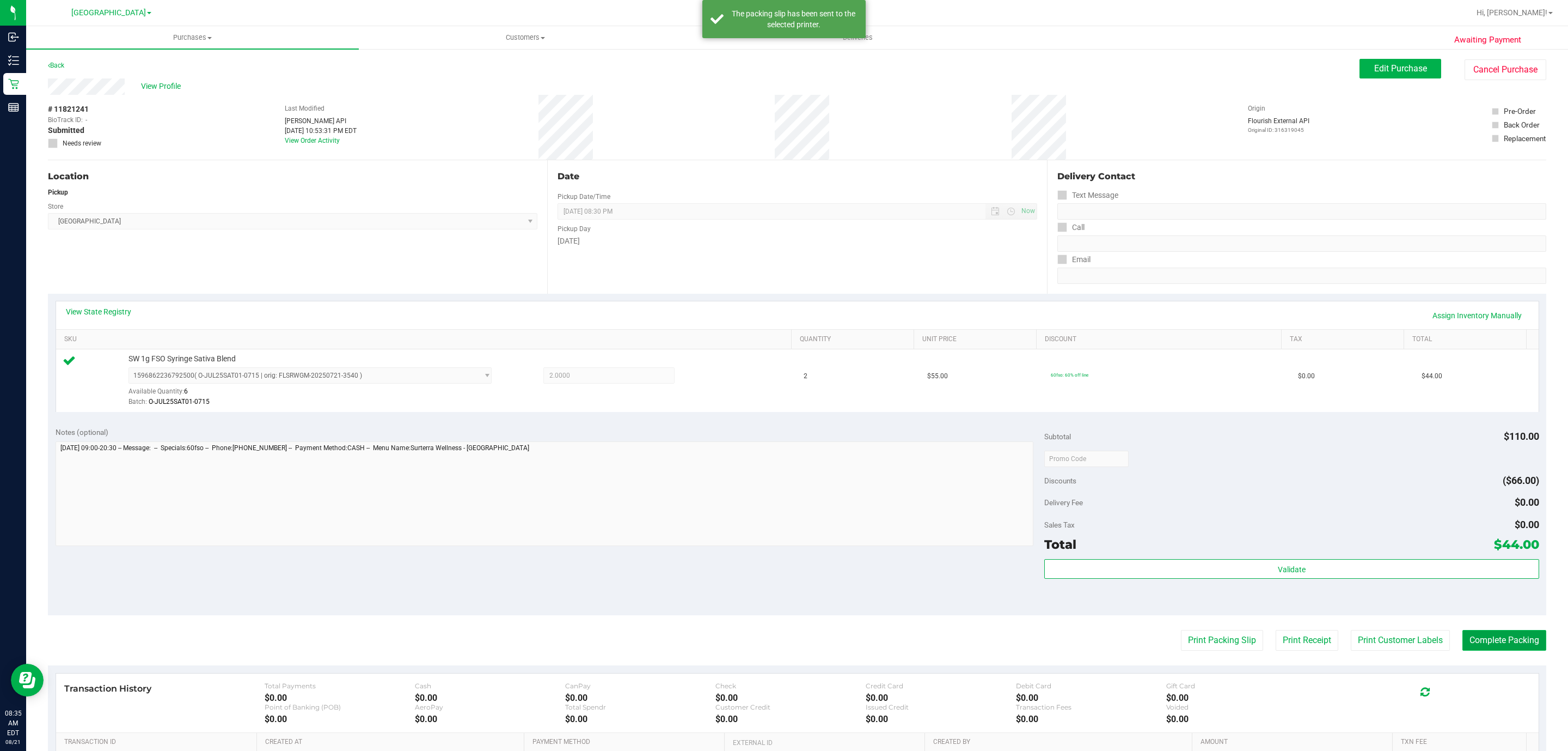
click at [782, 649] on button "Complete Packing" at bounding box center [1505, 640] width 84 height 21
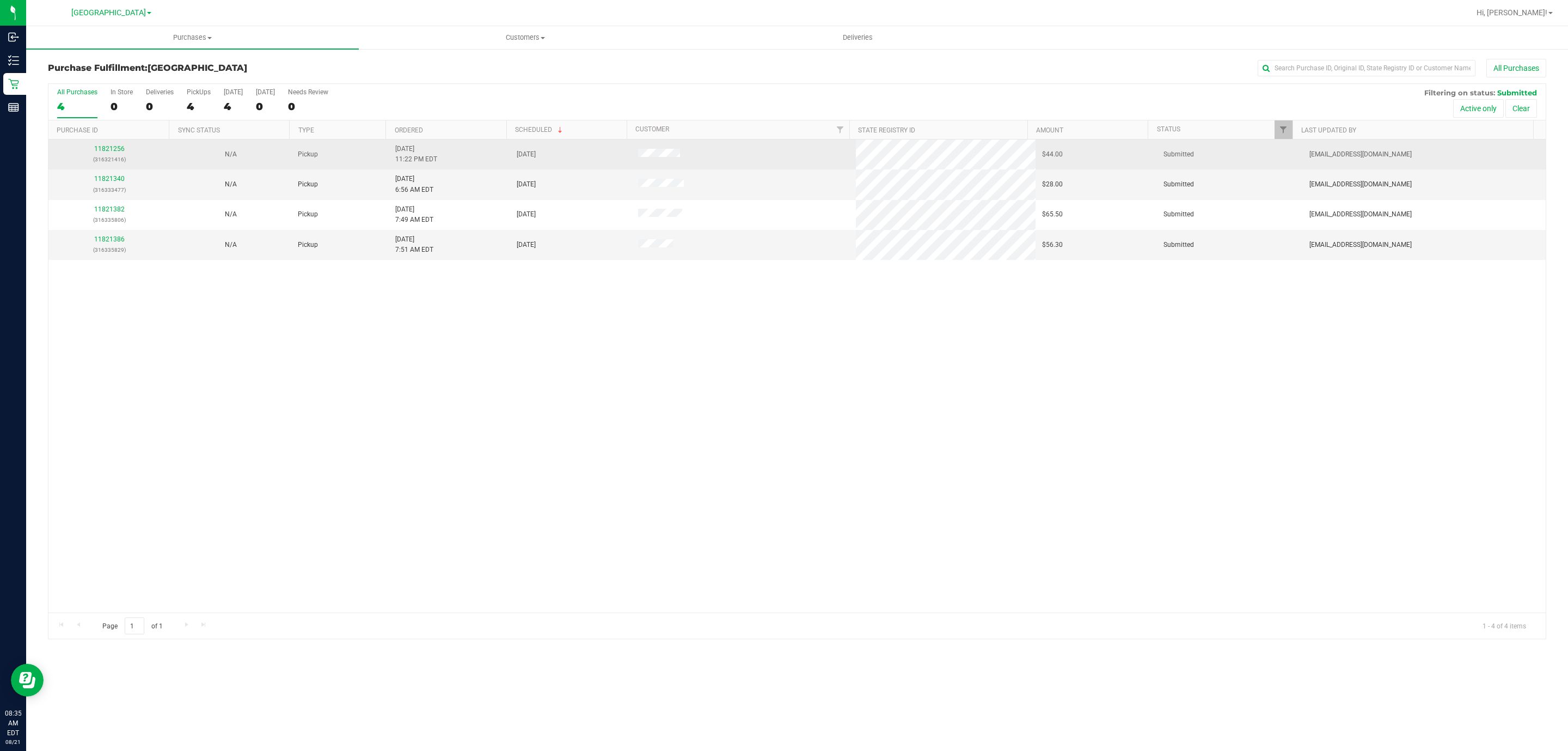
click at [106, 155] on p "(316321416)" at bounding box center [109, 159] width 108 height 10
click at [106, 150] on link "11821256" at bounding box center [109, 148] width 30 height 8
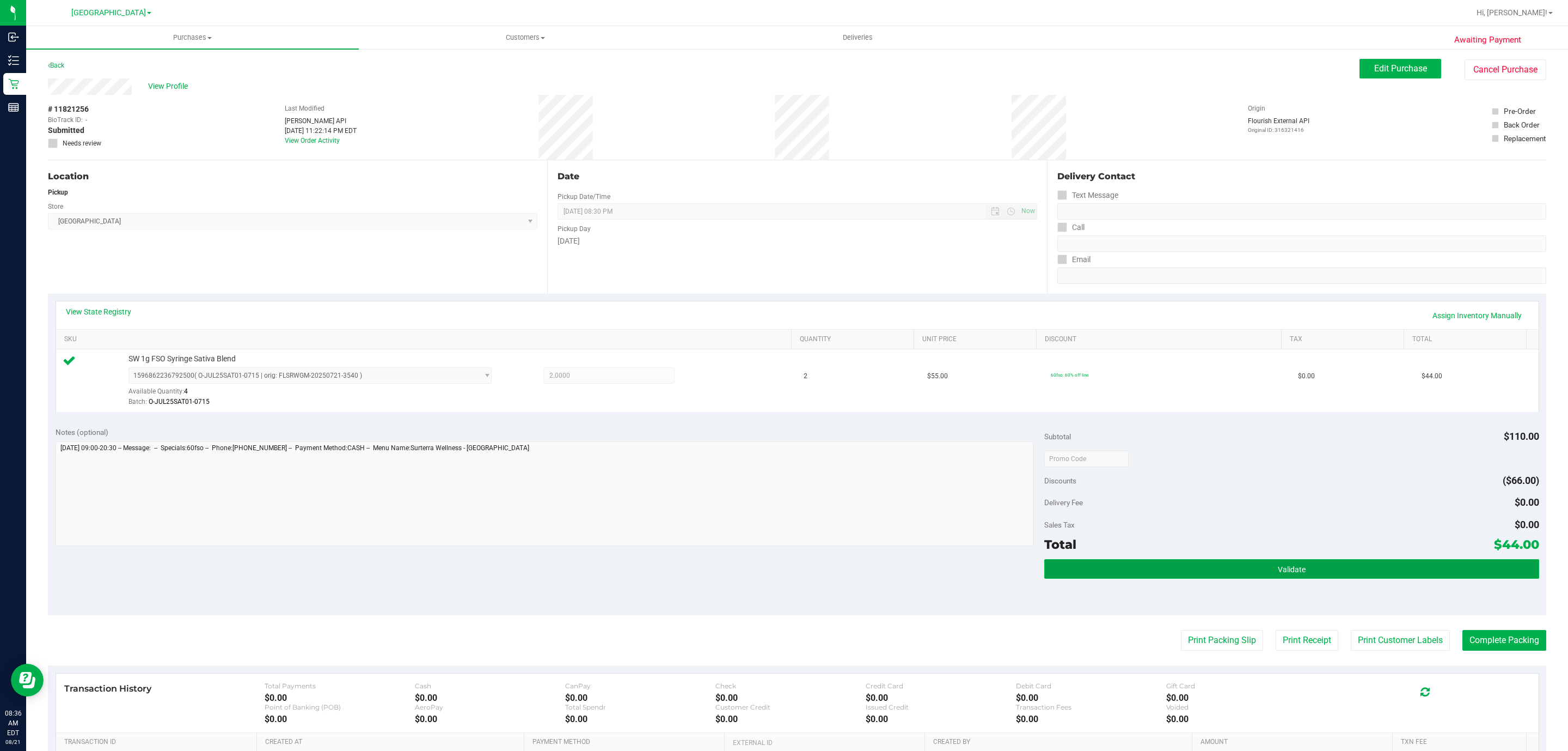
click at [782, 576] on button "Validate" at bounding box center [1291, 568] width 494 height 19
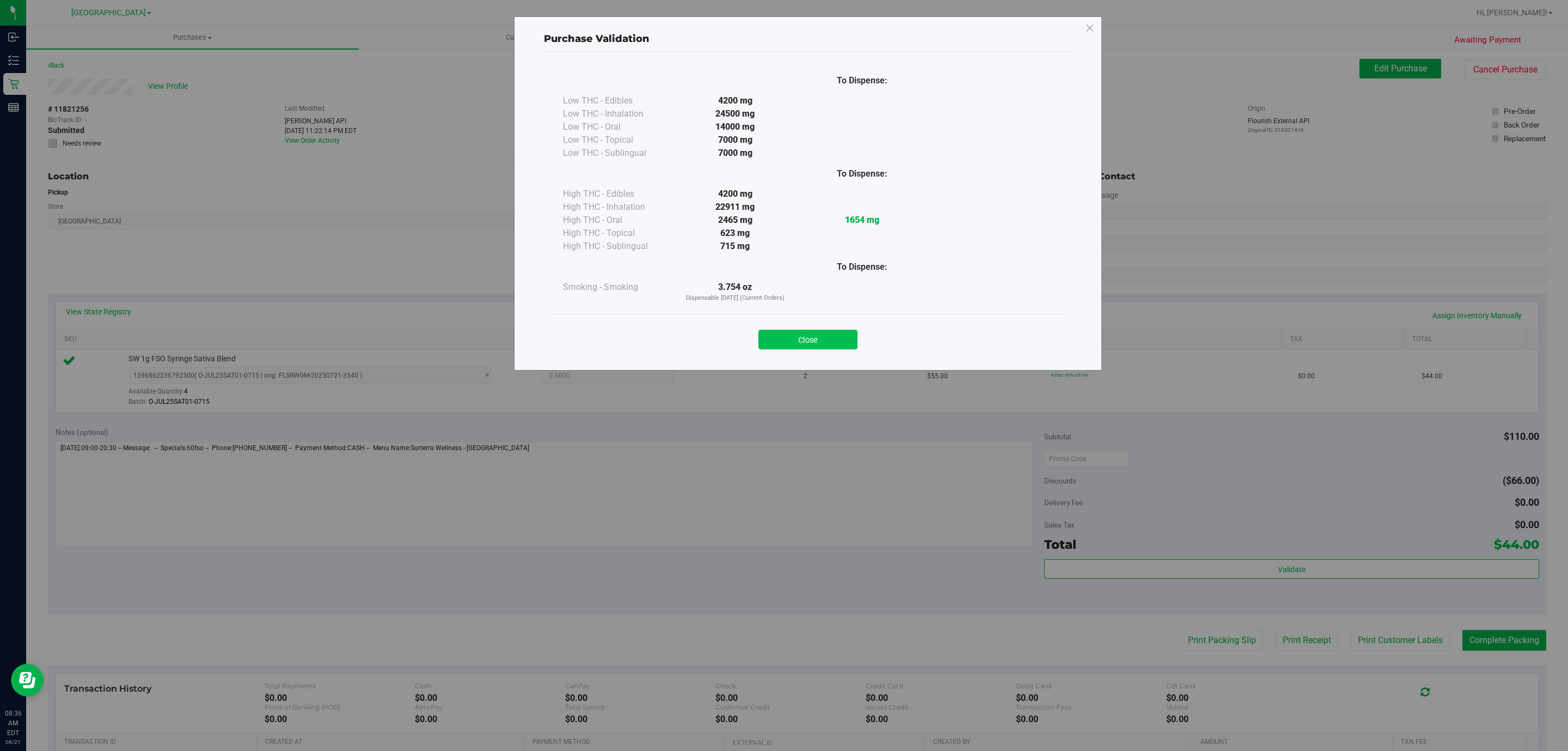
click at [782, 337] on button "Close" at bounding box center [808, 339] width 99 height 19
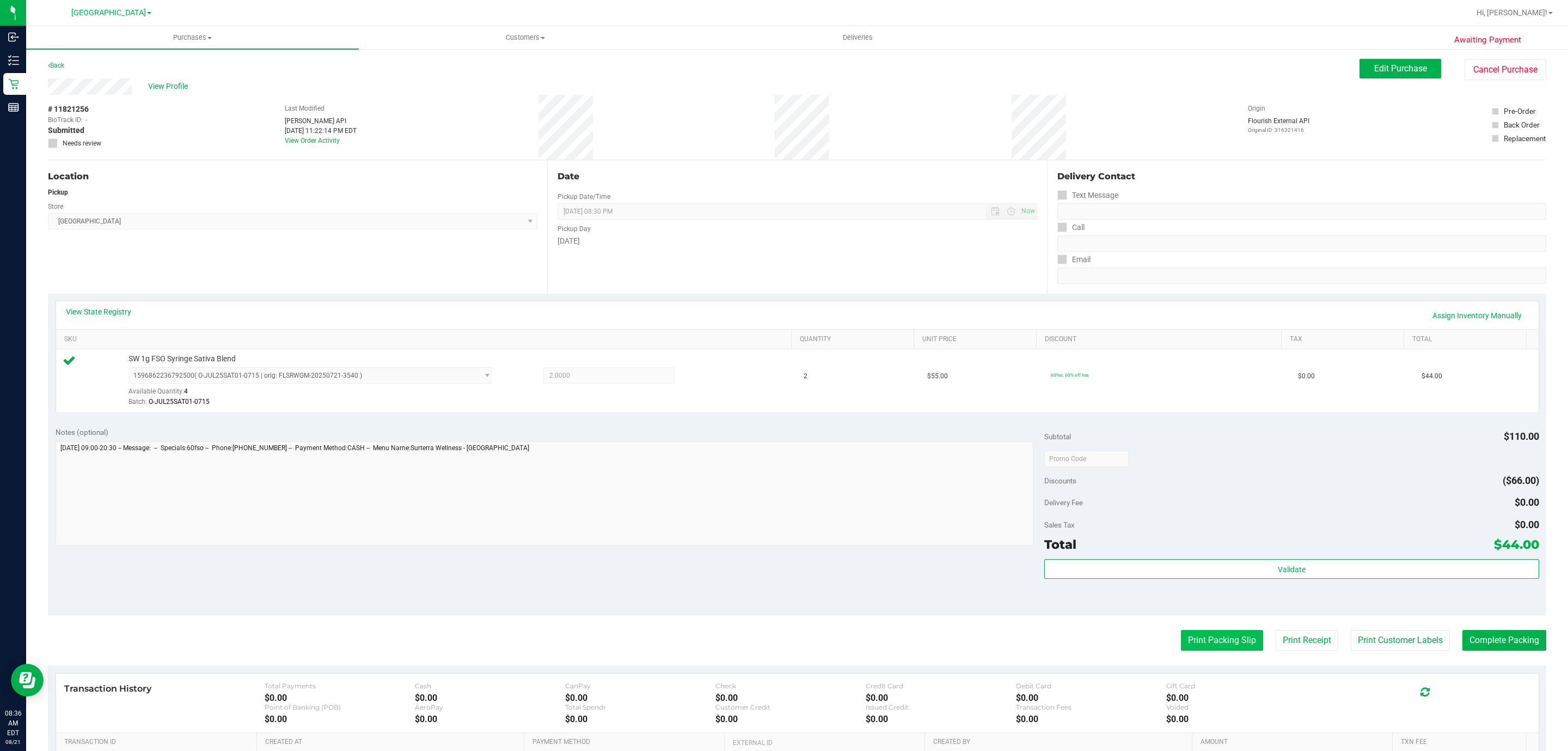
click at [782, 647] on button "Print Packing Slip" at bounding box center [1222, 640] width 82 height 21
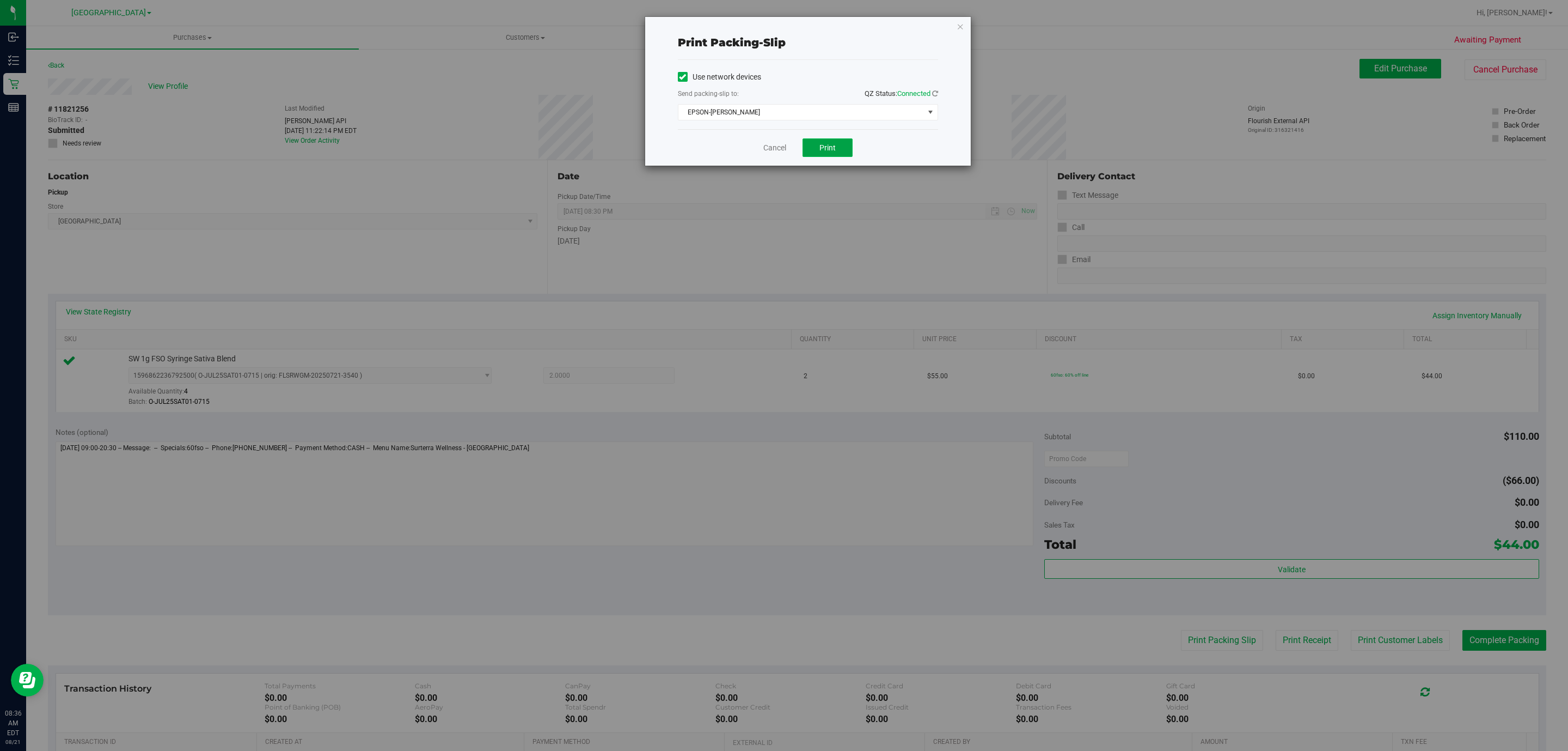
click at [782, 151] on span "Print" at bounding box center [828, 147] width 17 height 9
click at [782, 23] on icon "button" at bounding box center [960, 25] width 8 height 13
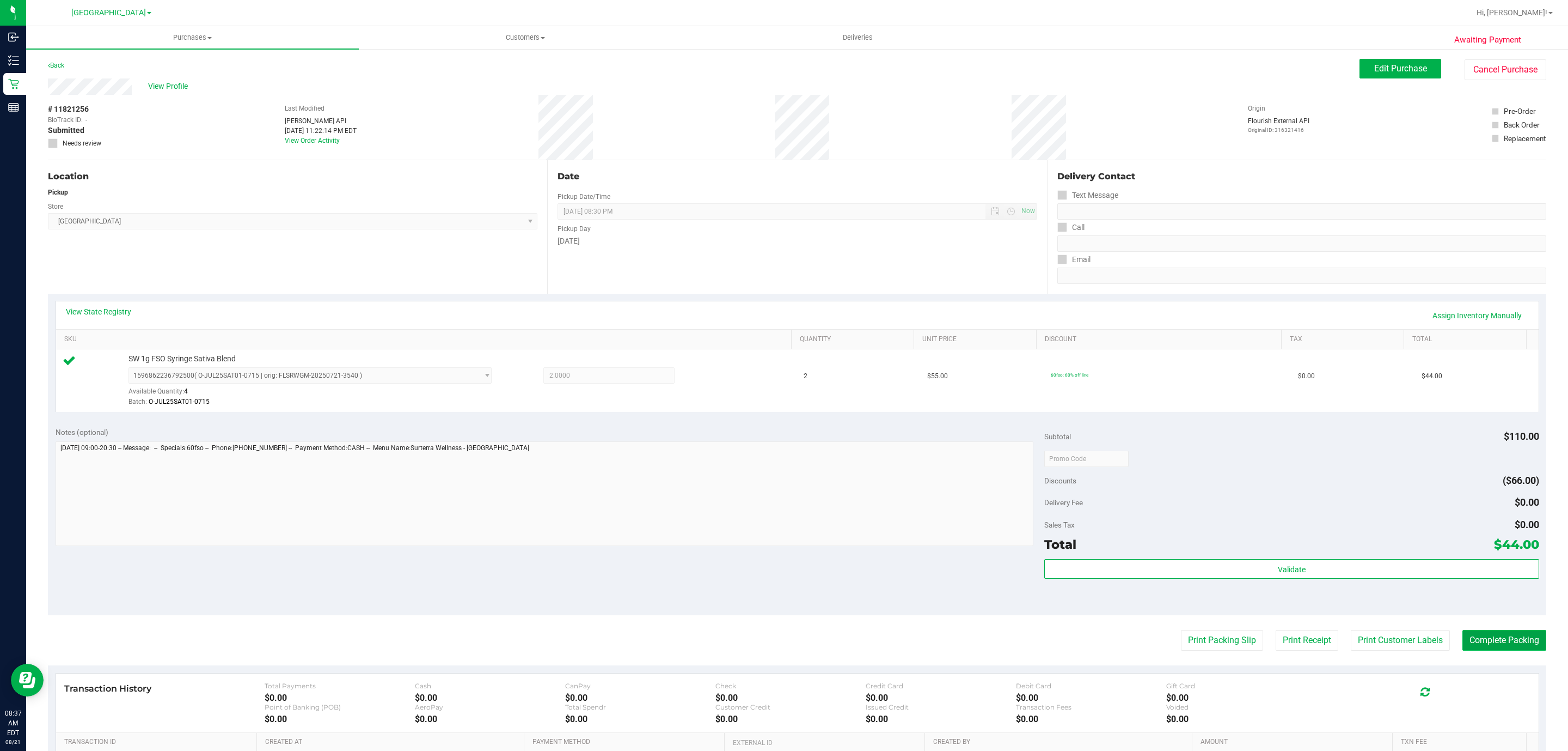
click at [782, 642] on button "Complete Packing" at bounding box center [1505, 640] width 84 height 21
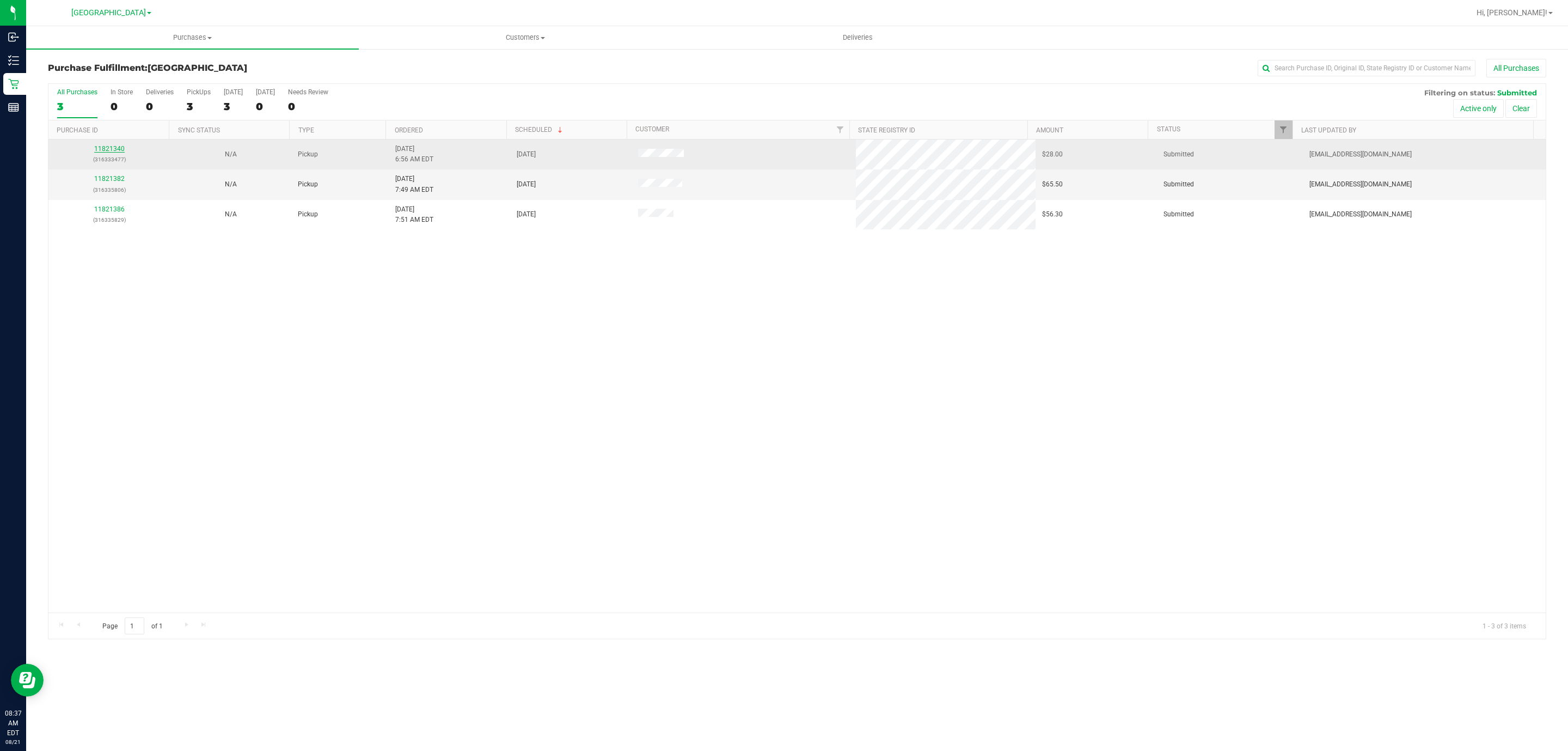
click at [102, 150] on link "11821340" at bounding box center [109, 148] width 30 height 8
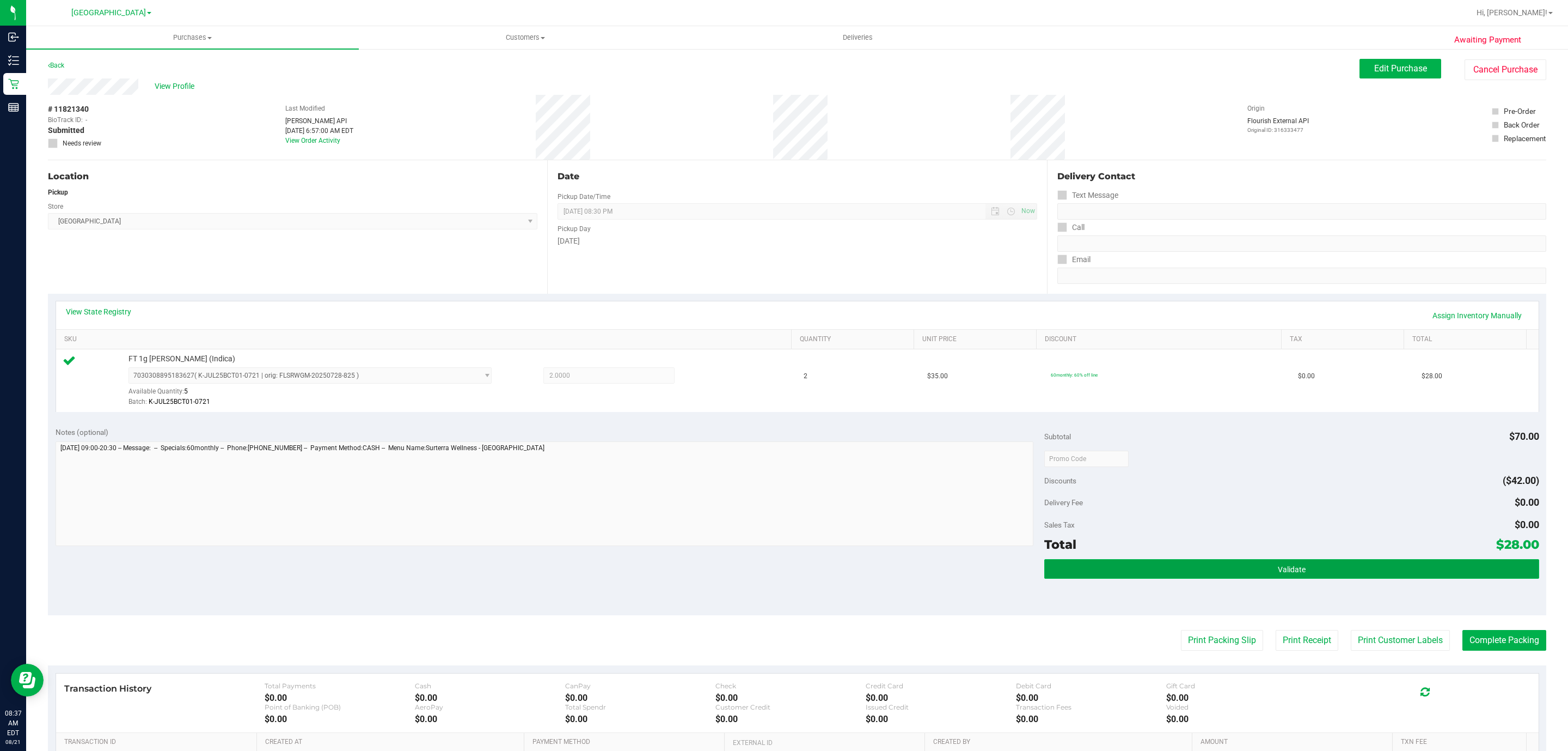
click at [782, 576] on button "Validate" at bounding box center [1291, 568] width 494 height 19
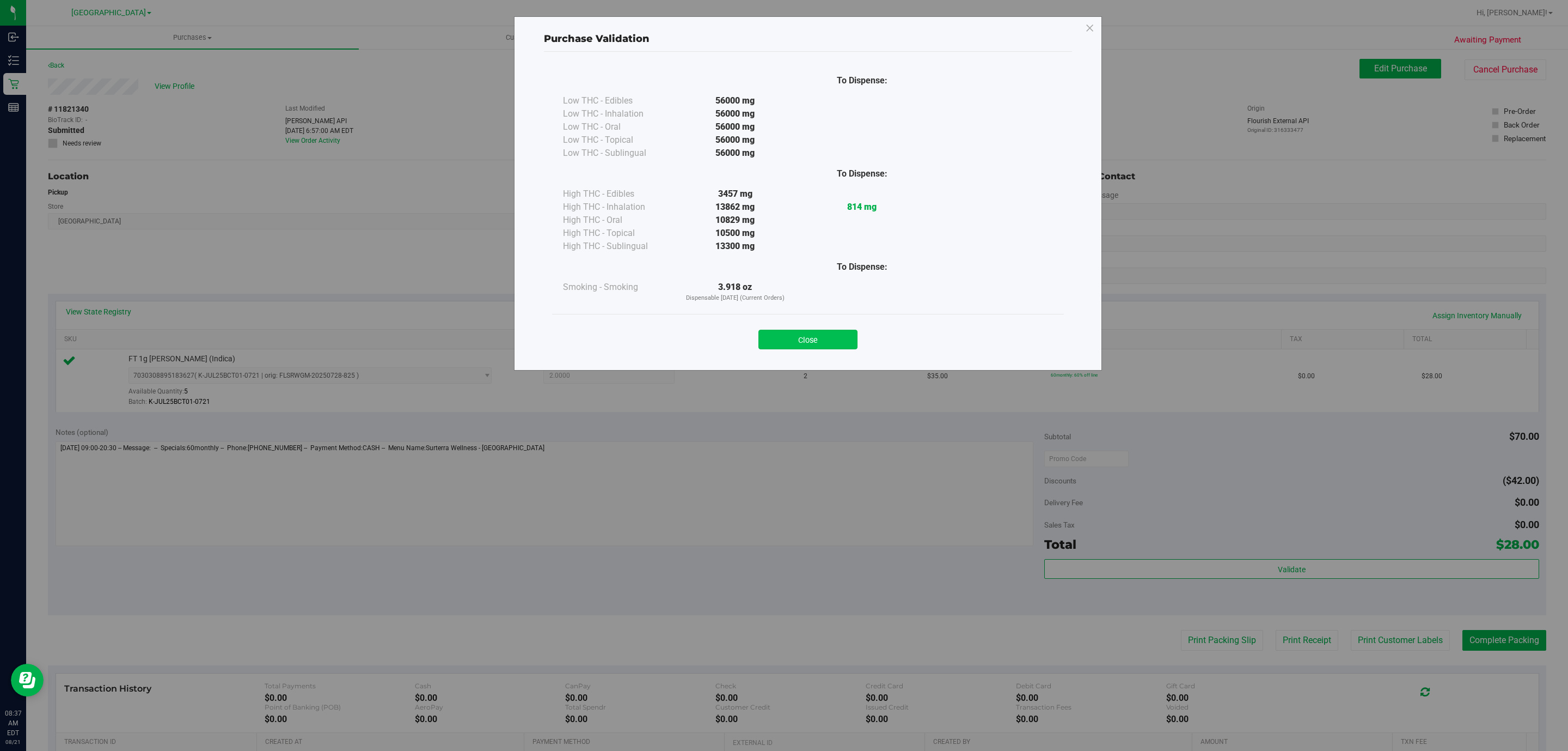
click at [782, 337] on button "Close" at bounding box center [808, 339] width 99 height 19
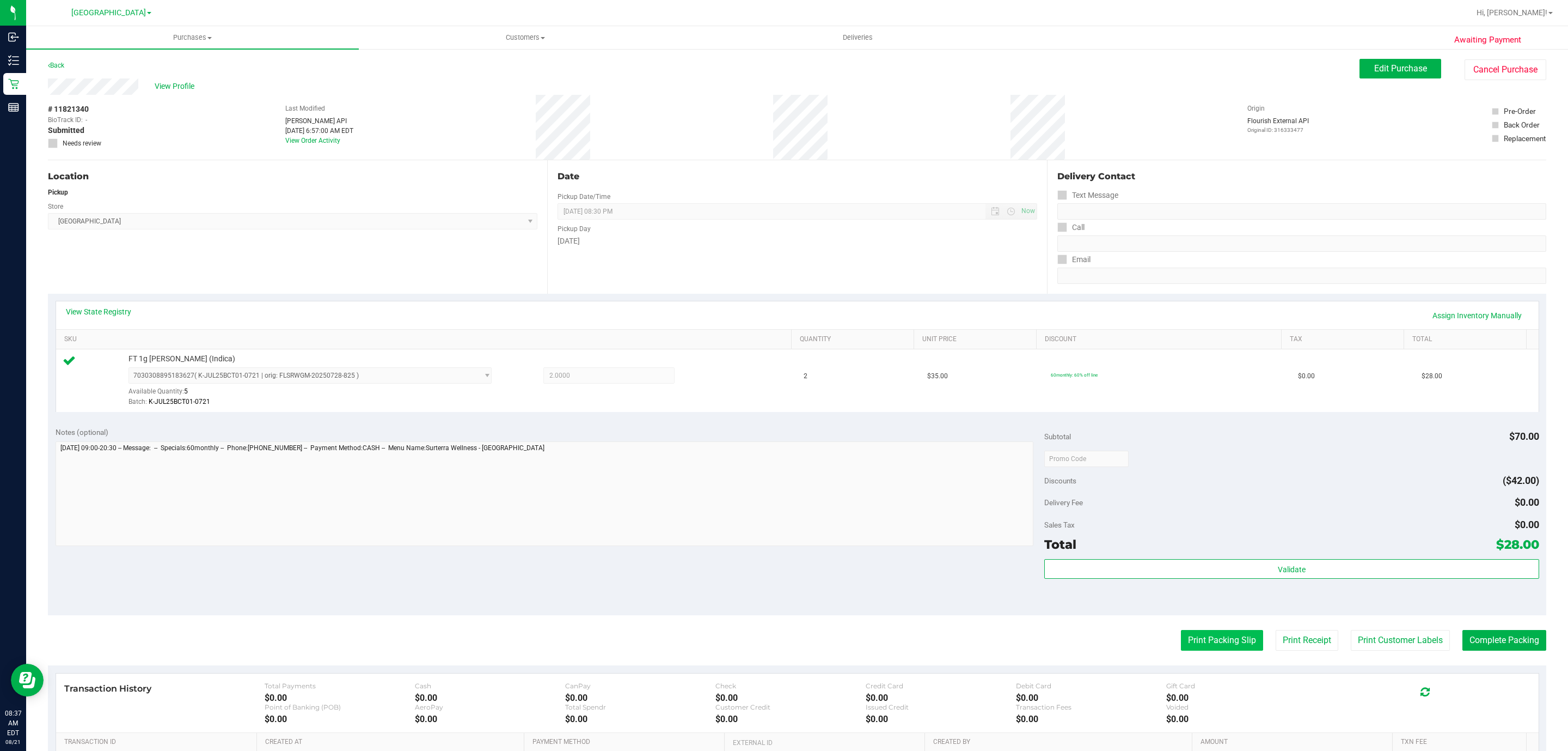
click at [782, 639] on button "Print Packing Slip" at bounding box center [1222, 640] width 82 height 21
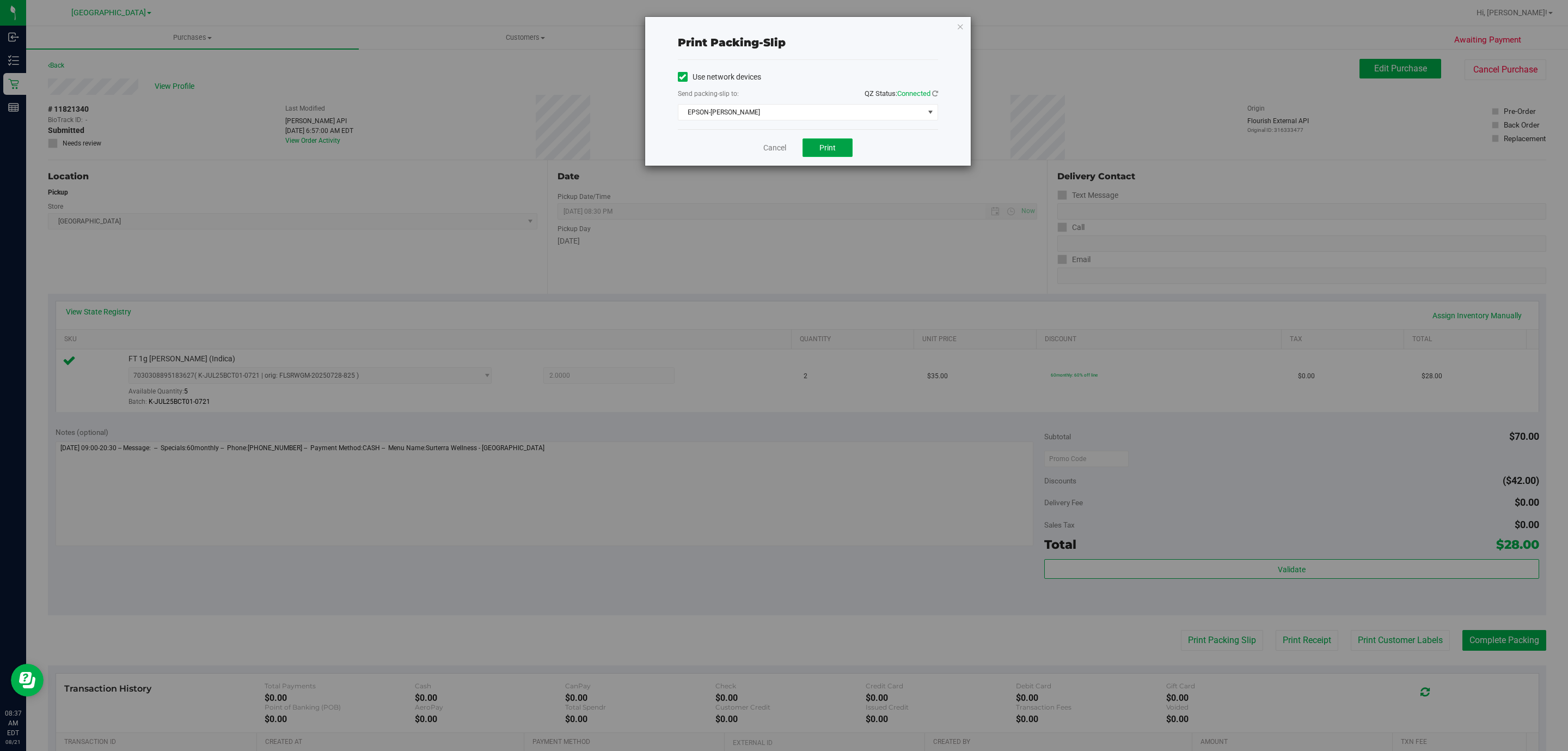
click at [782, 151] on span "Print" at bounding box center [828, 147] width 17 height 9
click at [782, 25] on icon "button" at bounding box center [960, 25] width 8 height 13
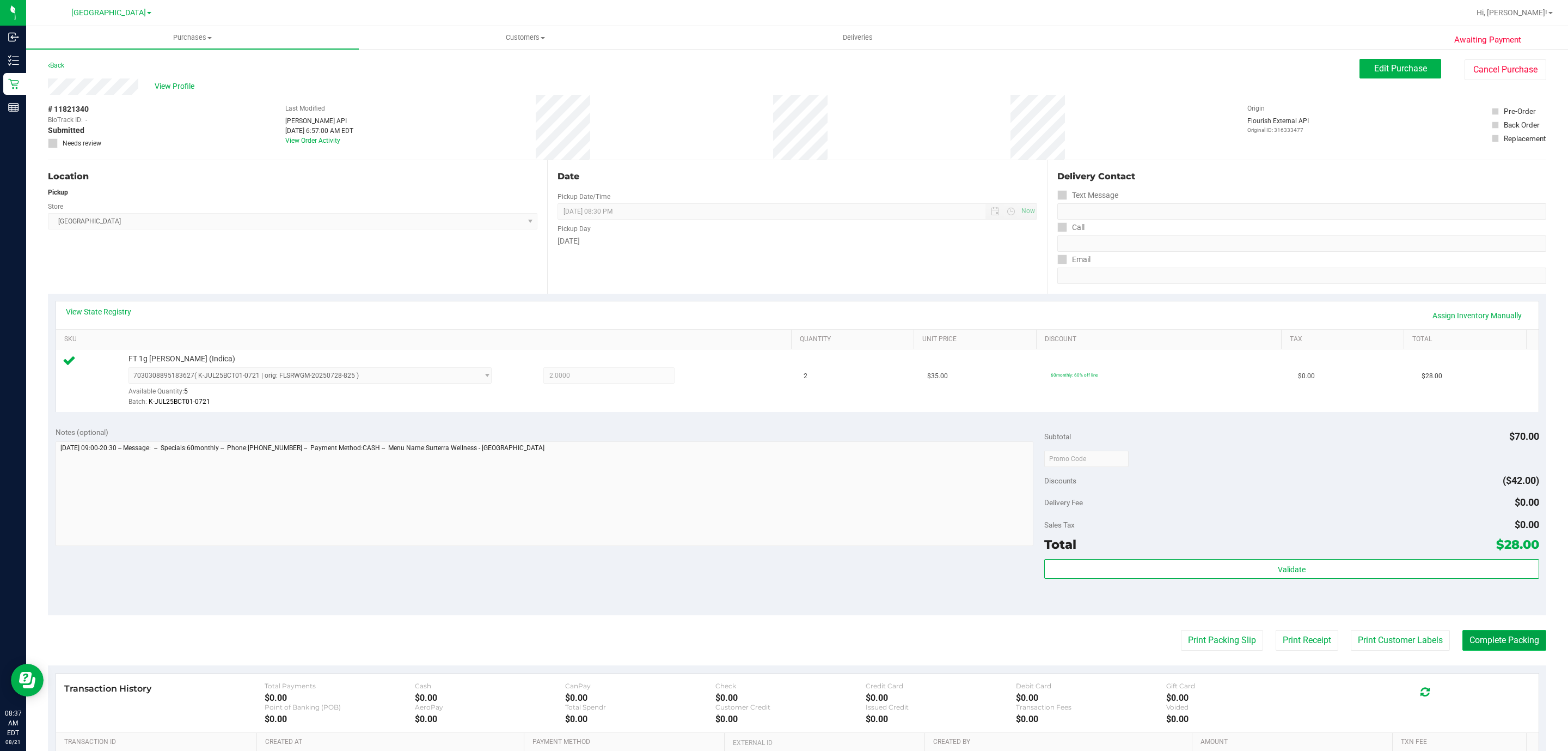
click at [782, 638] on button "Complete Packing" at bounding box center [1505, 640] width 84 height 21
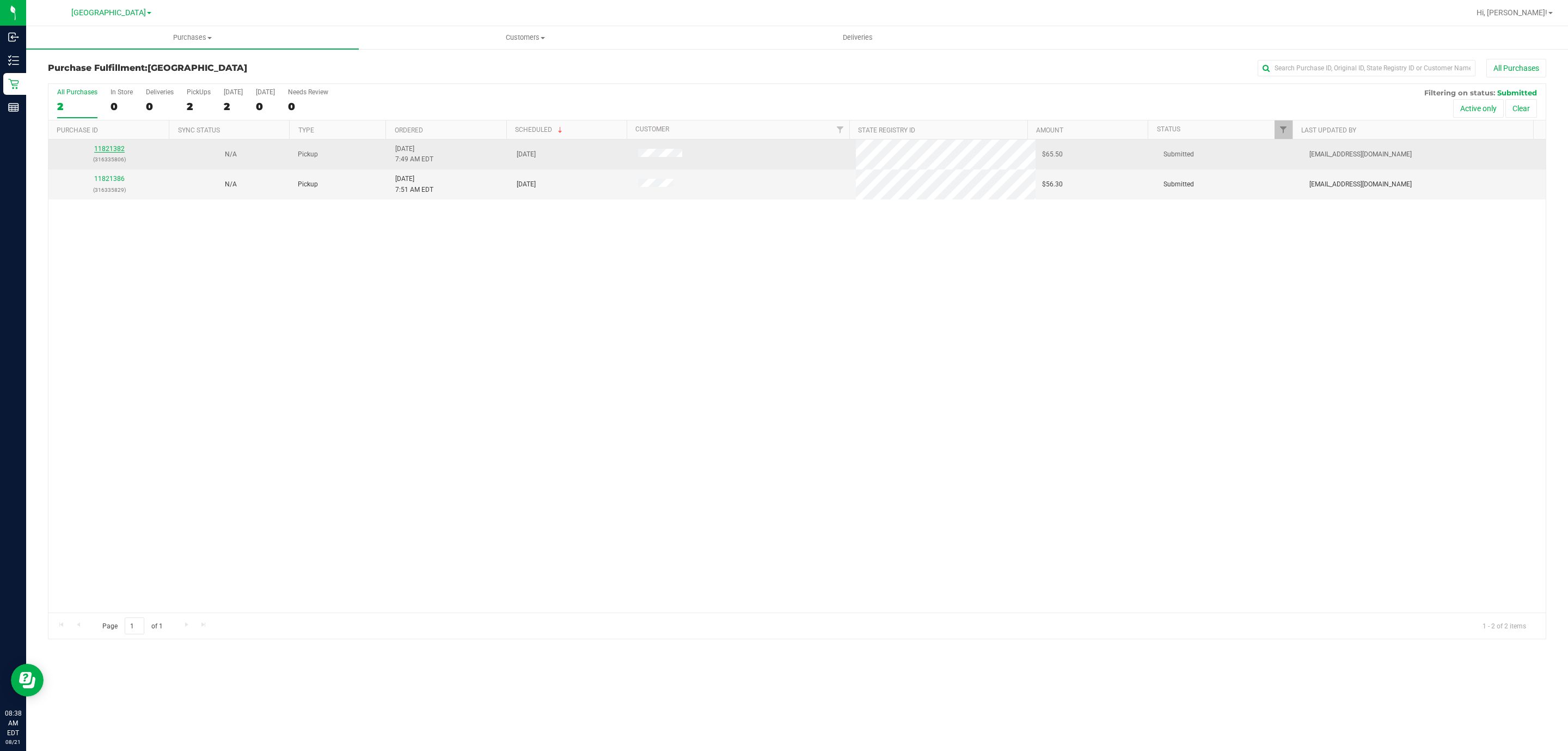
click at [108, 150] on link "11821382" at bounding box center [109, 148] width 30 height 8
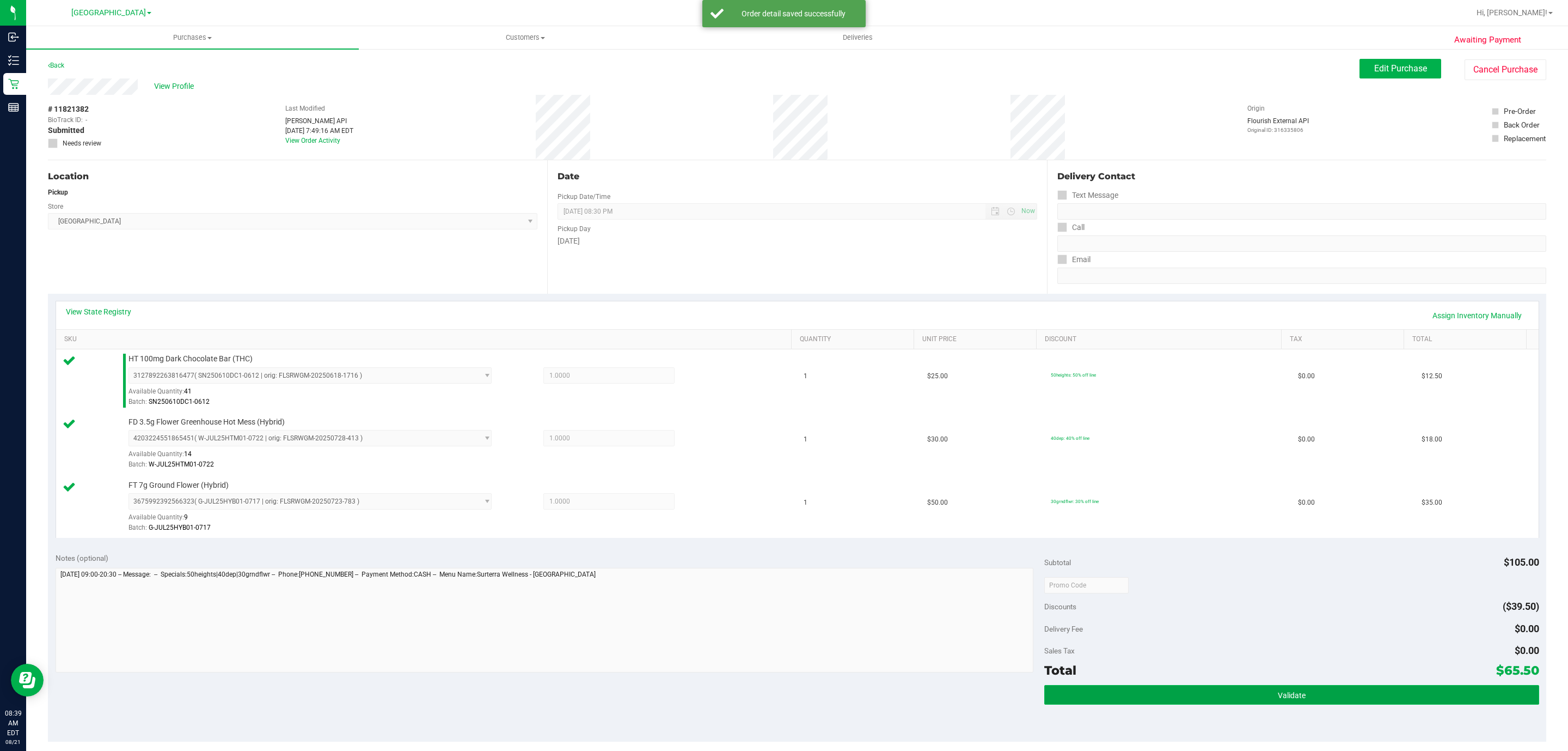
click at [782, 698] on button "Validate" at bounding box center [1291, 695] width 494 height 19
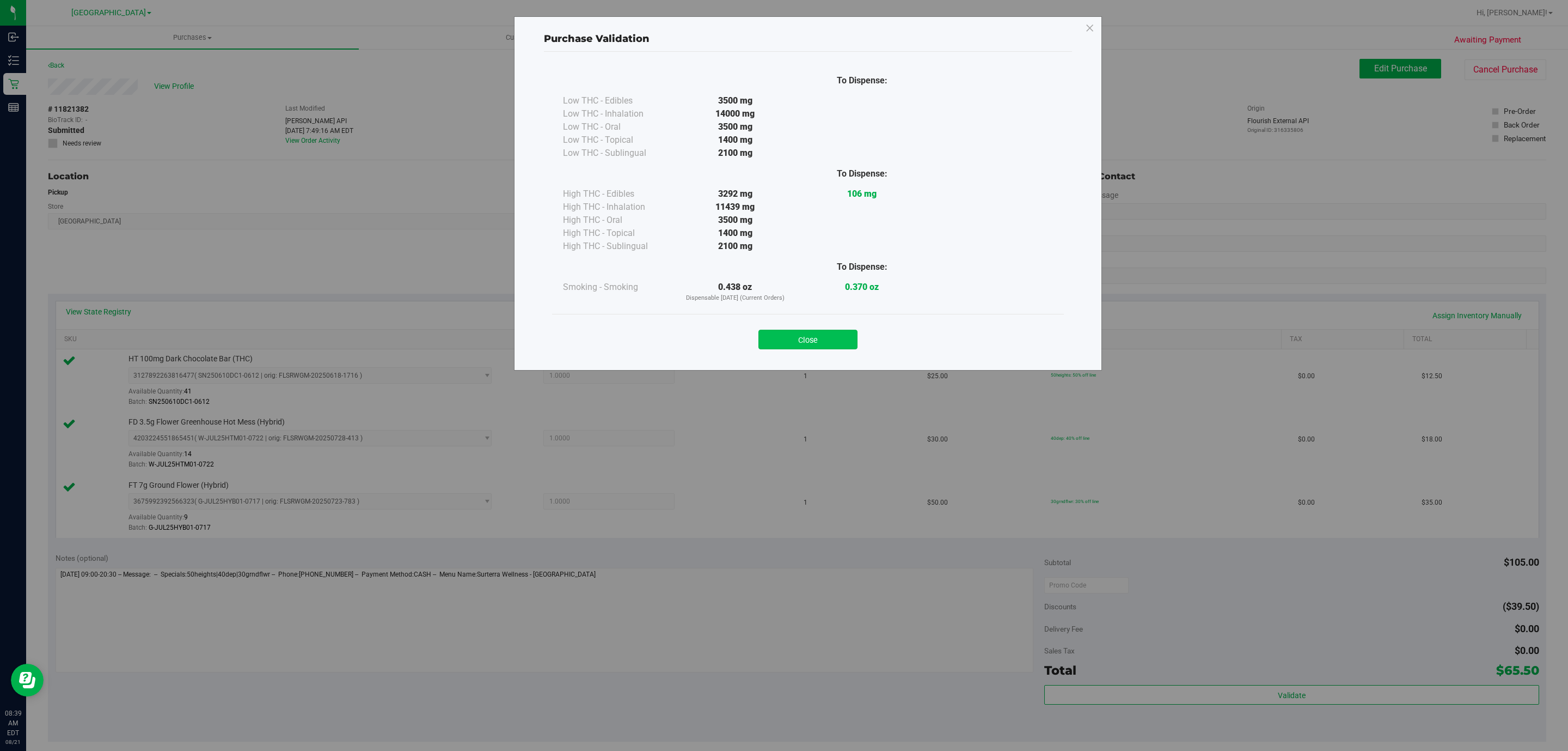
click at [782, 338] on button "Close" at bounding box center [808, 339] width 99 height 19
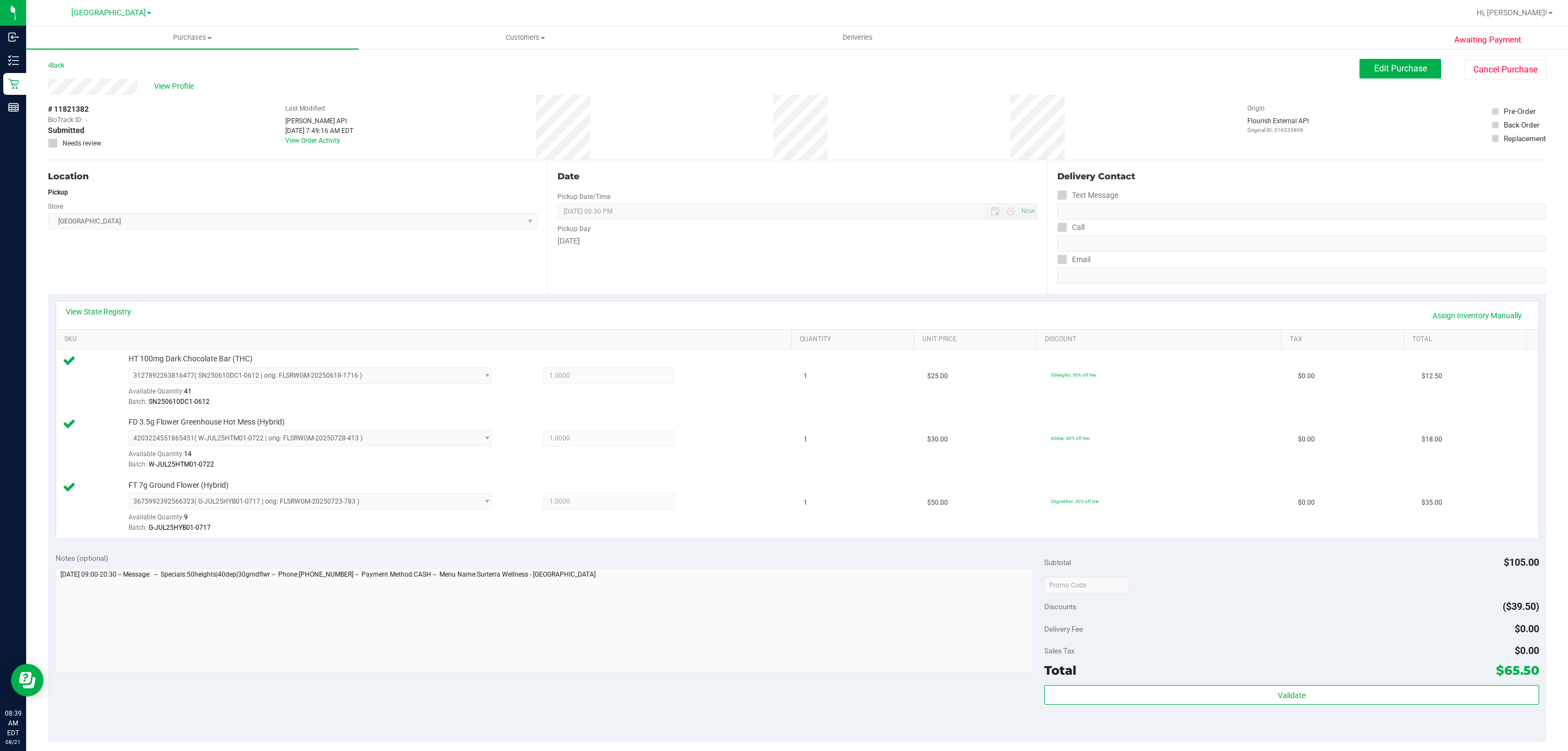
scroll to position [245, 0]
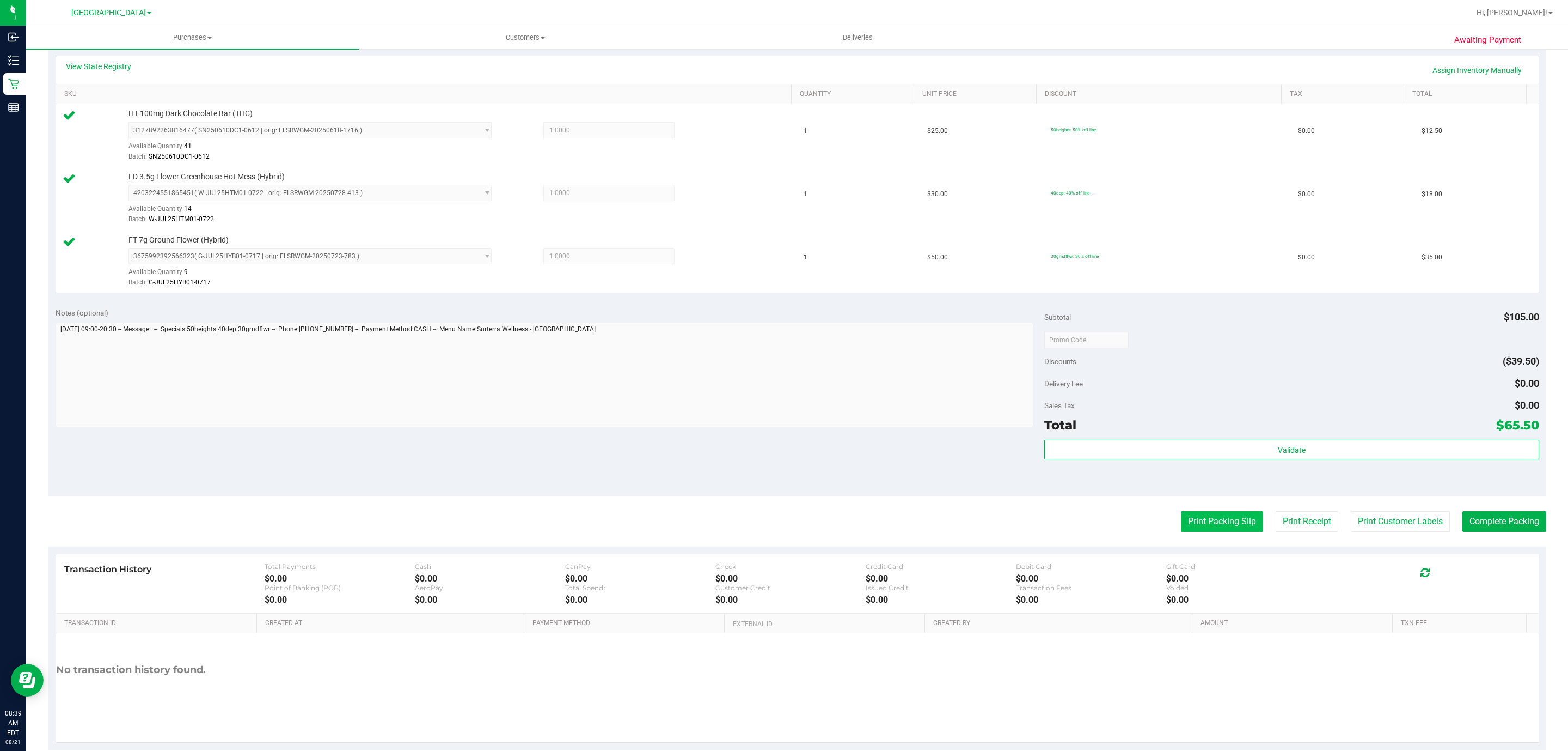
click at [782, 530] on button "Print Packing Slip" at bounding box center [1222, 522] width 82 height 21
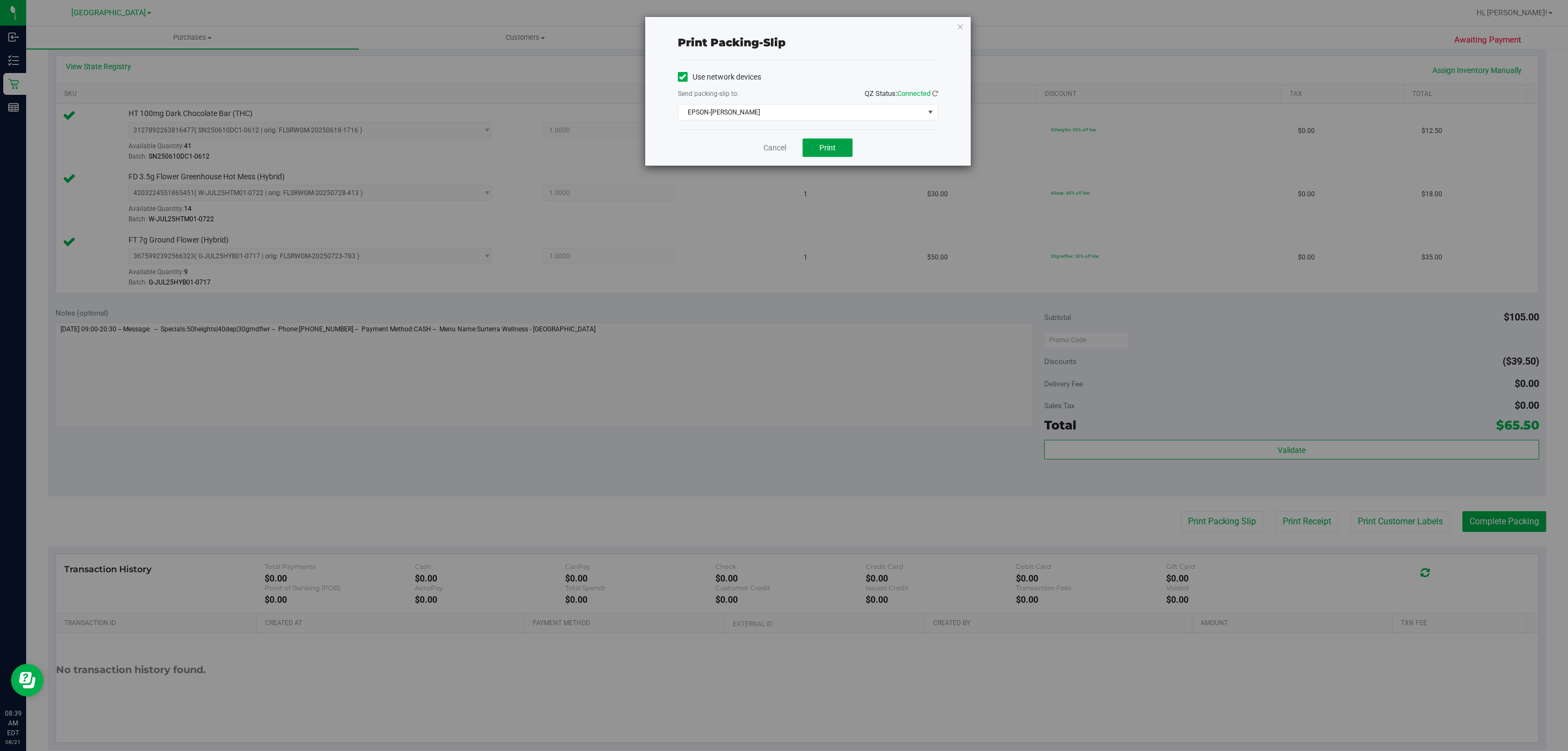
click at [782, 150] on span "Print" at bounding box center [828, 147] width 17 height 9
drag, startPoint x: 958, startPoint y: 28, endPoint x: 1006, endPoint y: 127, distance: 110.0
click at [782, 25] on icon "button" at bounding box center [960, 25] width 8 height 13
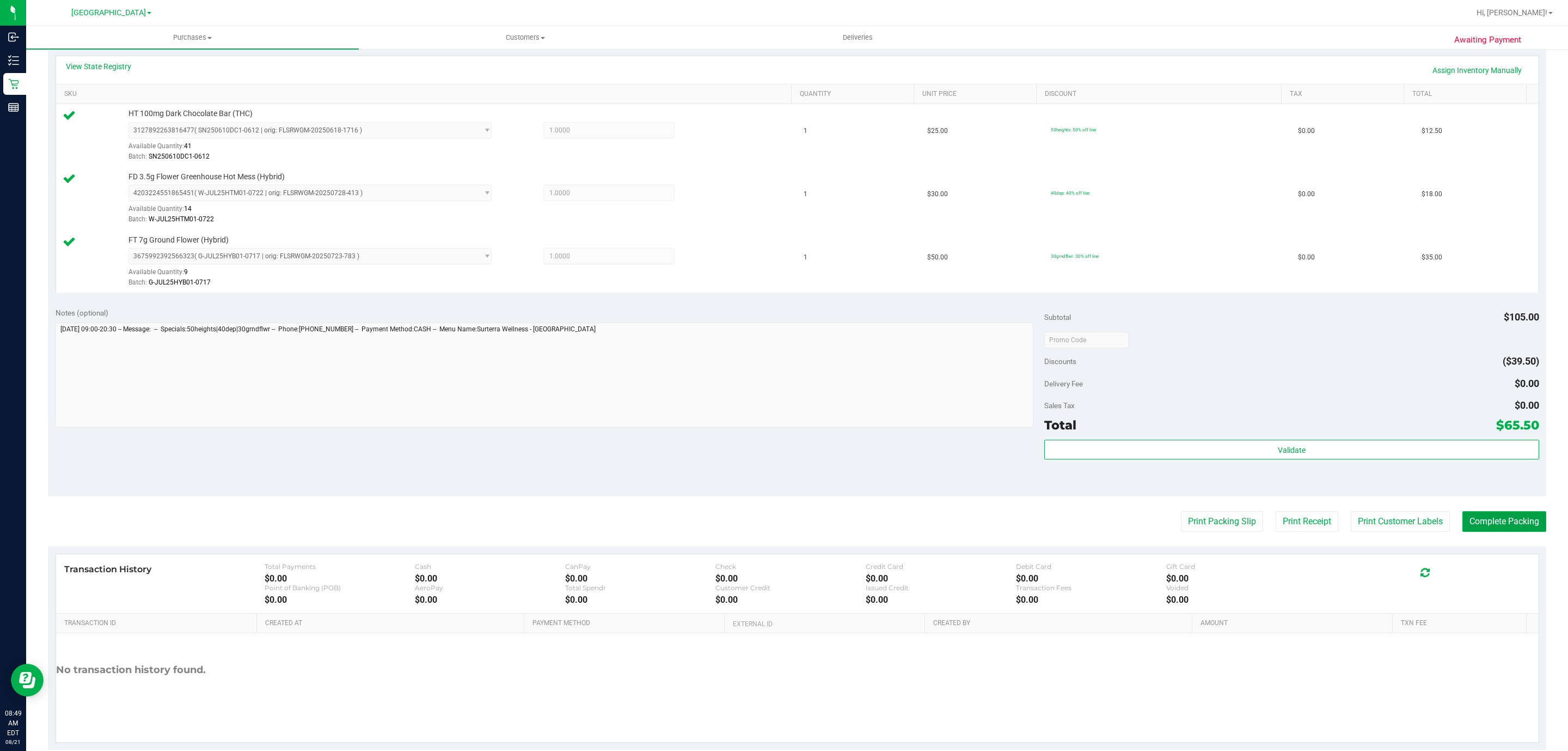
click at [782, 519] on button "Complete Packing" at bounding box center [1505, 522] width 84 height 21
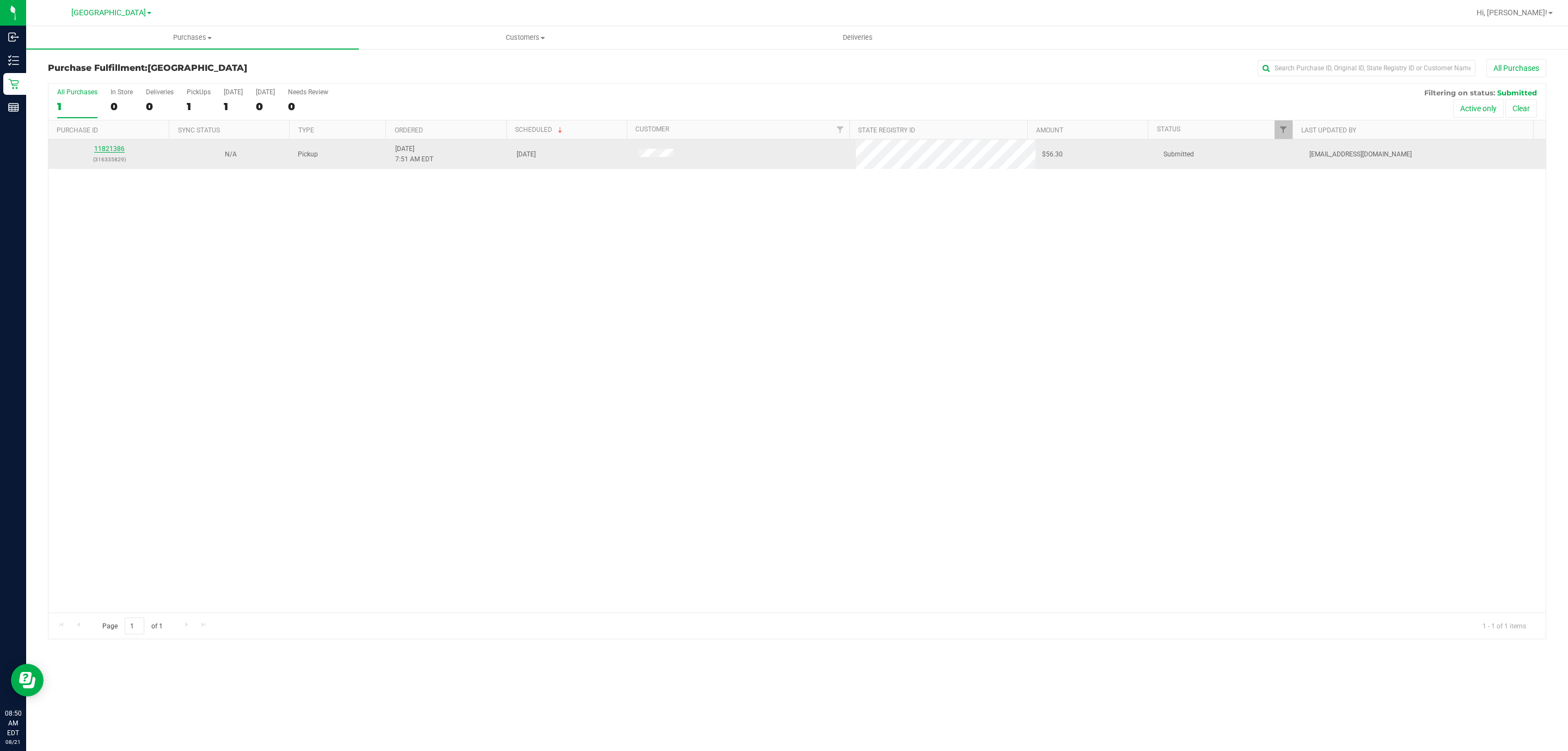
click at [105, 151] on link "11821386" at bounding box center [109, 148] width 30 height 8
